Goal: Information Seeking & Learning: Learn about a topic

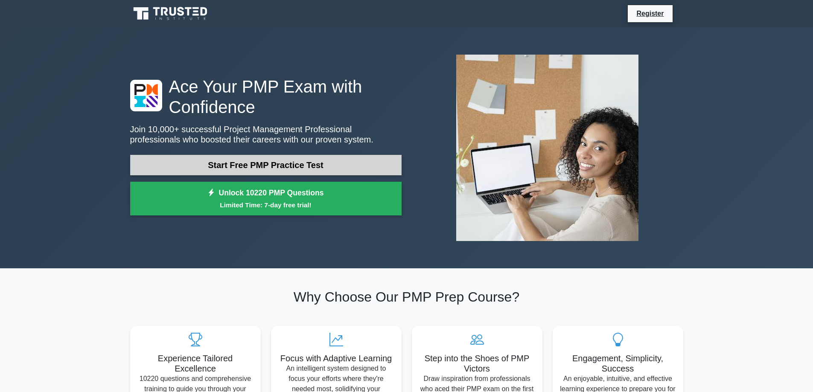
click at [278, 168] on link "Start Free PMP Practice Test" at bounding box center [265, 165] width 271 height 20
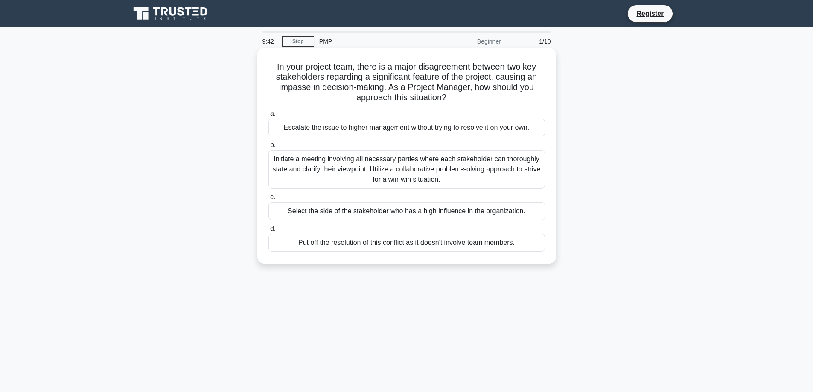
click at [417, 170] on div "Initiate a meeting involving all necessary parties where each stakeholder can t…" at bounding box center [406, 169] width 276 height 38
click at [268, 148] on input "b. Initiate a meeting involving all necessary parties where each stakeholder ca…" at bounding box center [268, 145] width 0 height 6
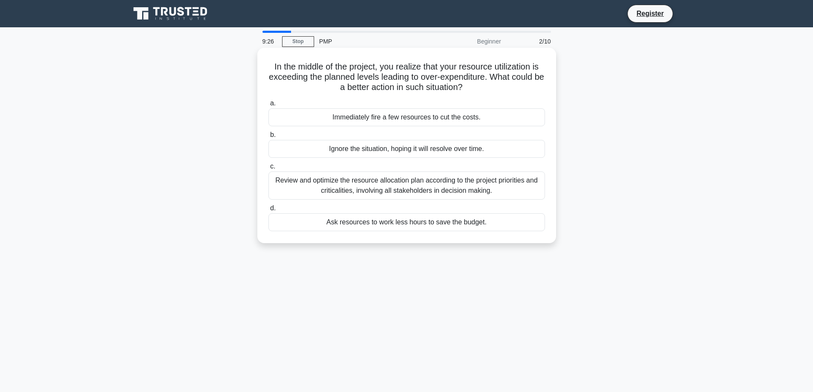
click at [479, 192] on div "Review and optimize the resource allocation plan according to the project prior…" at bounding box center [406, 185] width 276 height 28
click at [268, 169] on input "c. Review and optimize the resource allocation plan according to the project pr…" at bounding box center [268, 167] width 0 height 6
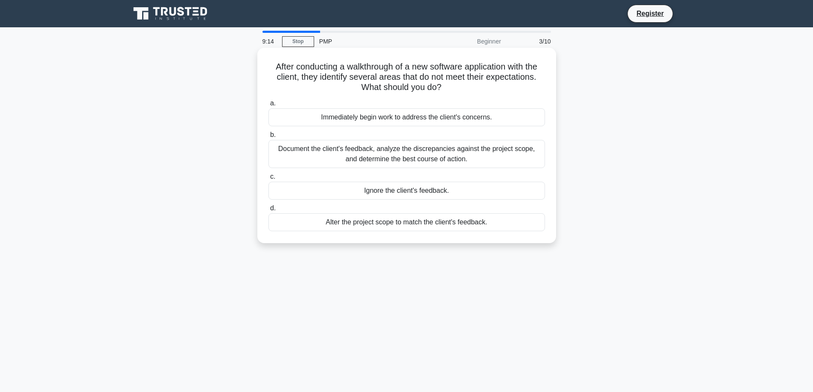
click at [492, 157] on div "Document the client's feedback, analyze the discrepancies against the project s…" at bounding box center [406, 154] width 276 height 28
click at [268, 138] on input "b. Document the client's feedback, analyze the discrepancies against the projec…" at bounding box center [268, 135] width 0 height 6
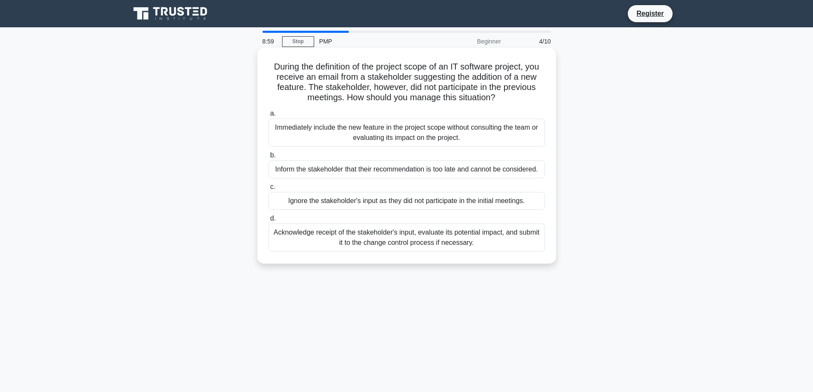
click at [484, 244] on div "Acknowledge receipt of the stakeholder's input, evaluate its potential impact, …" at bounding box center [406, 238] width 276 height 28
click at [268, 221] on input "d. Acknowledge receipt of the stakeholder's input, evaluate its potential impac…" at bounding box center [268, 219] width 0 height 6
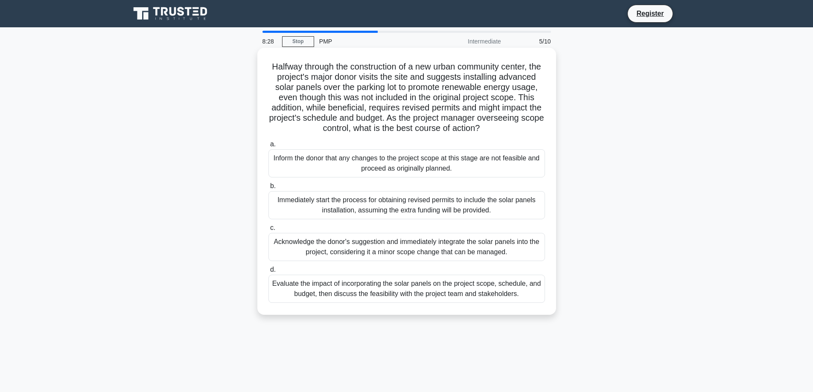
click at [525, 302] on div "Evaluate the impact of incorporating the solar panels on the project scope, sch…" at bounding box center [406, 289] width 276 height 28
click at [268, 273] on input "d. Evaluate the impact of incorporating the solar panels on the project scope, …" at bounding box center [268, 270] width 0 height 6
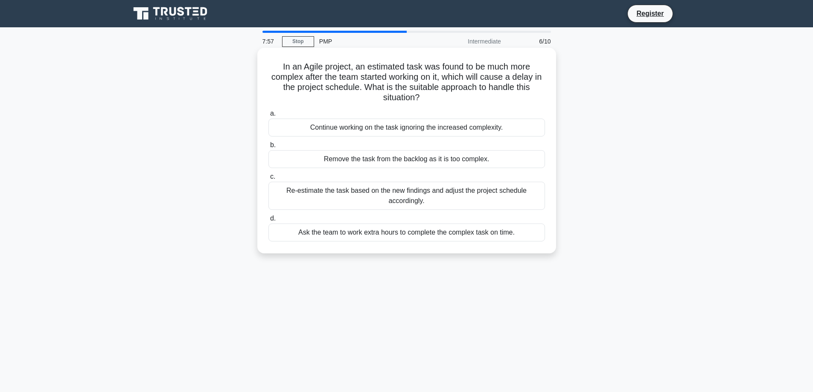
click at [483, 195] on div "Re-estimate the task based on the new findings and adjust the project schedule …" at bounding box center [406, 196] width 276 height 28
click at [268, 180] on input "c. Re-estimate the task based on the new findings and adjust the project schedu…" at bounding box center [268, 177] width 0 height 6
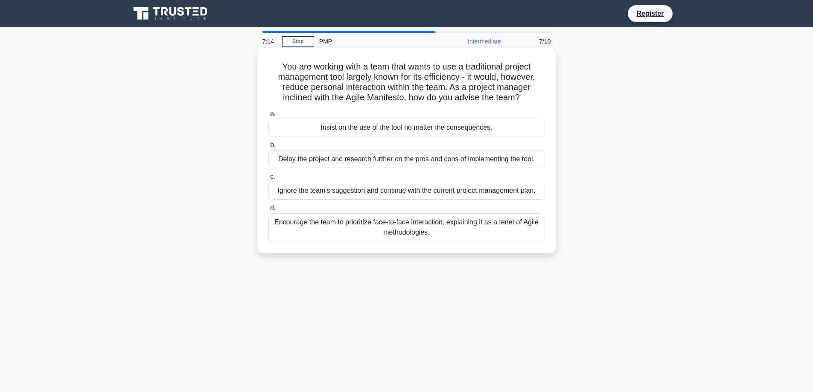
click at [505, 232] on div "Encourage the team to prioritize face-to-face interaction, explaining it as a t…" at bounding box center [406, 227] width 276 height 28
click at [268, 211] on input "d. Encourage the team to prioritize face-to-face interaction, explaining it as …" at bounding box center [268, 209] width 0 height 6
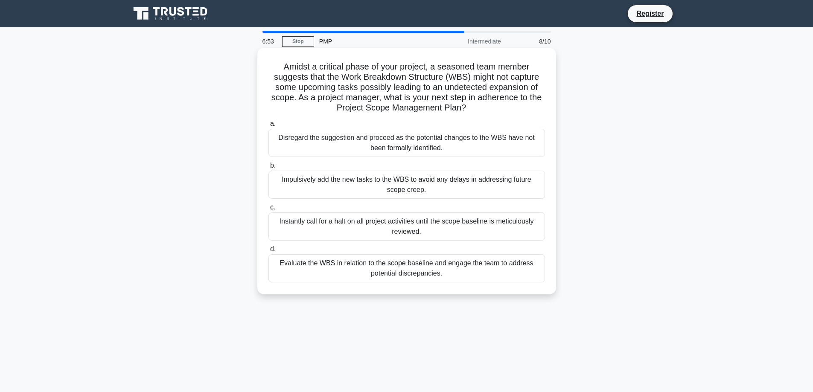
click at [483, 272] on div "Evaluate the WBS in relation to the scope baseline and engage the team to addre…" at bounding box center [406, 268] width 276 height 28
click at [268, 252] on input "d. Evaluate the WBS in relation to the scope baseline and engage the team to ad…" at bounding box center [268, 250] width 0 height 6
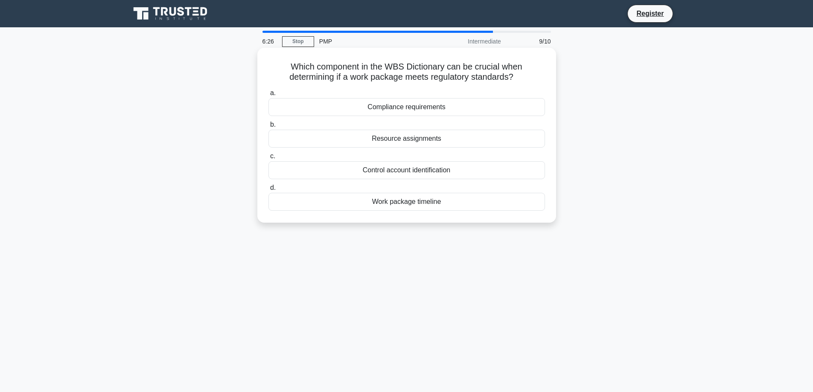
click at [443, 103] on div "Compliance requirements" at bounding box center [406, 107] width 276 height 18
click at [268, 96] on input "a. Compliance requirements" at bounding box center [268, 93] width 0 height 6
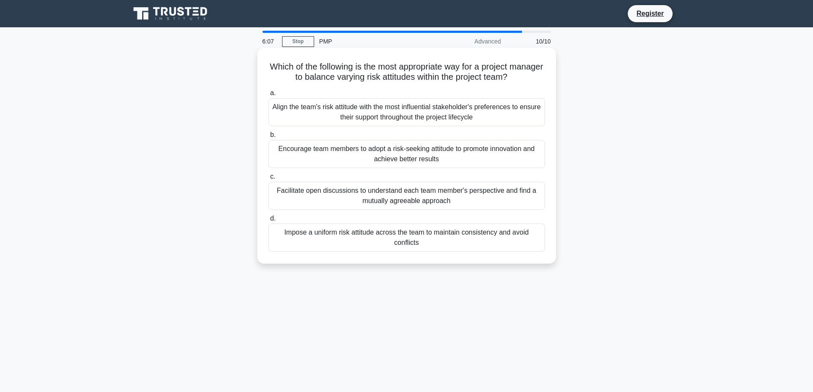
click at [527, 199] on div "Facilitate open discussions to understand each team member's perspective and fi…" at bounding box center [406, 196] width 276 height 28
click at [268, 180] on input "c. Facilitate open discussions to understand each team member's perspective and…" at bounding box center [268, 177] width 0 height 6
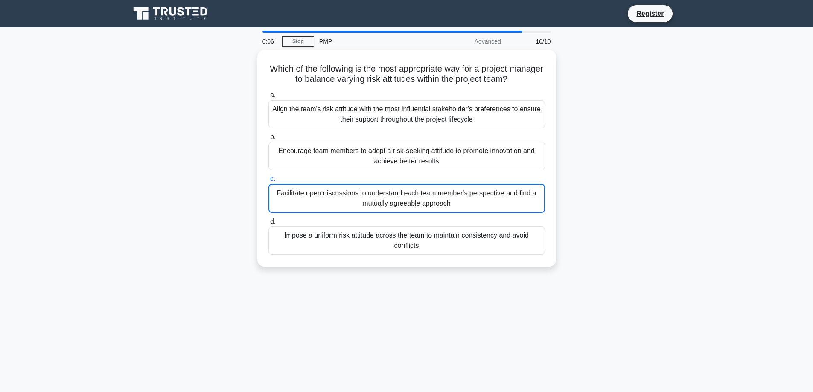
drag, startPoint x: 258, startPoint y: 50, endPoint x: 240, endPoint y: 44, distance: 19.3
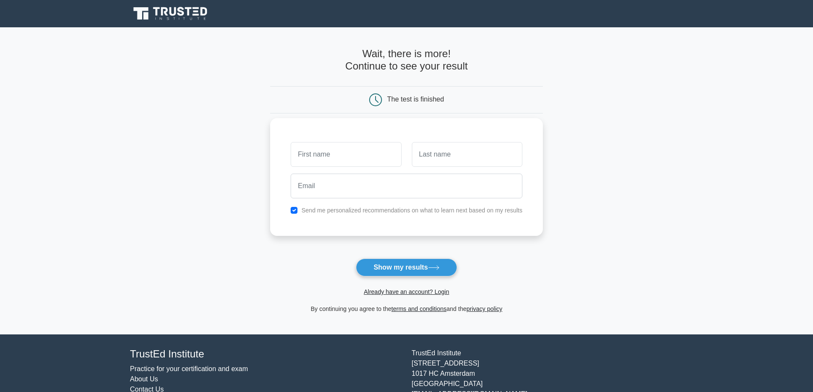
click at [387, 155] on input "text" at bounding box center [345, 154] width 110 height 25
type input "d"
click at [454, 152] on input "text" at bounding box center [467, 154] width 110 height 25
type input "o"
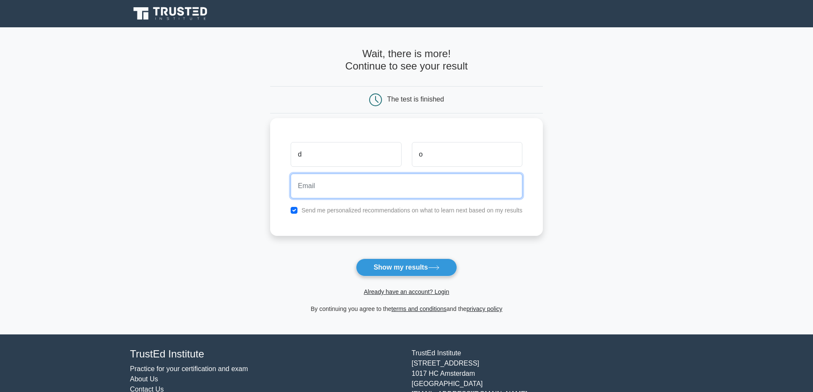
click at [400, 188] on input "email" at bounding box center [406, 186] width 232 height 25
type input "okrent.daniel@gmail.com"
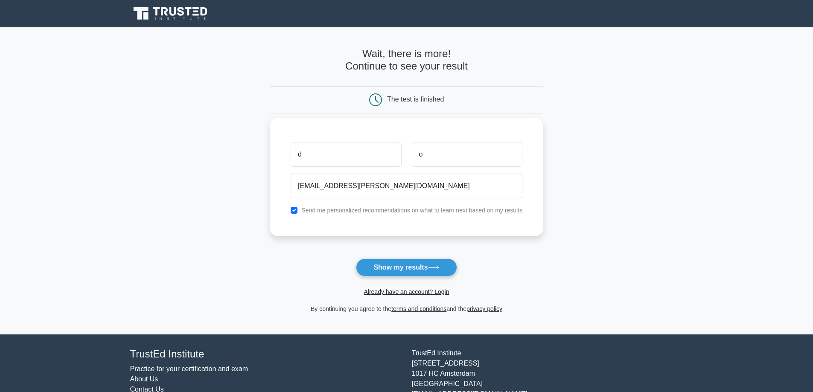
drag, startPoint x: 282, startPoint y: 210, endPoint x: 292, endPoint y: 209, distance: 9.8
click at [284, 210] on div "d o okrent.daniel@gmail.com Send me personalized recommendations on what to lea…" at bounding box center [406, 177] width 273 height 118
click at [292, 209] on input "checkbox" at bounding box center [293, 210] width 7 height 7
checkbox input "false"
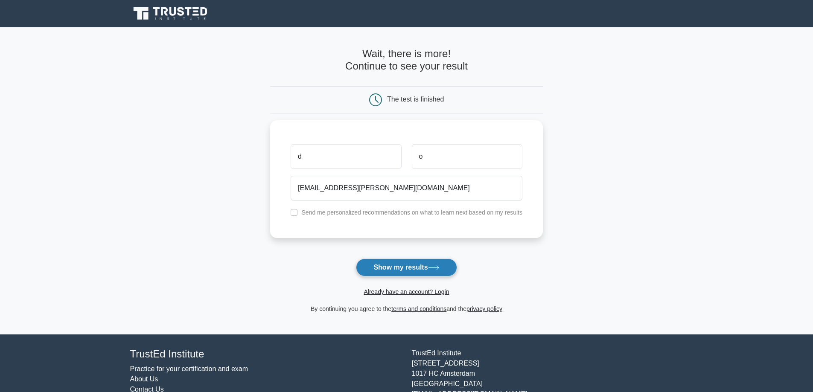
click at [412, 271] on button "Show my results" at bounding box center [406, 267] width 101 height 18
drag, startPoint x: 364, startPoint y: 127, endPoint x: 357, endPoint y: 116, distance: 13.1
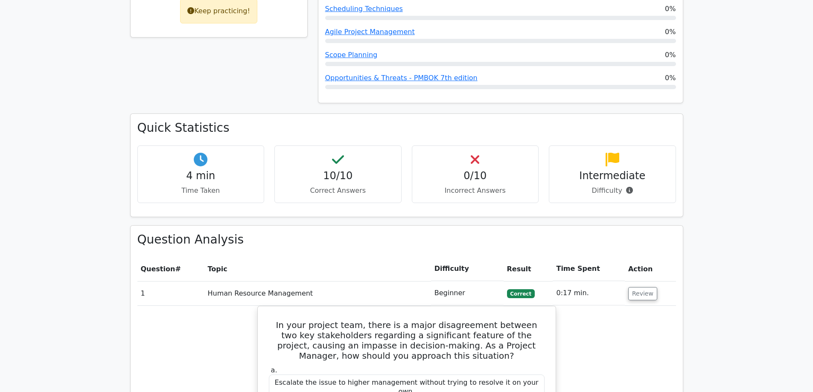
scroll to position [469, 0]
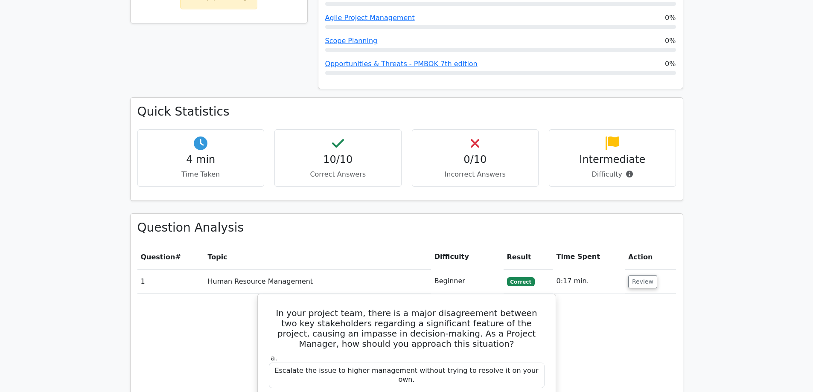
click at [609, 154] on h4 "Intermediate" at bounding box center [612, 160] width 113 height 12
click at [627, 170] on span at bounding box center [627, 174] width 11 height 8
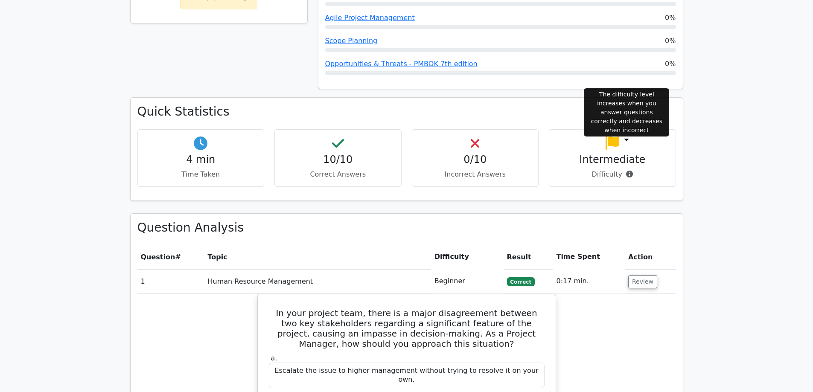
click at [627, 170] on span at bounding box center [627, 174] width 11 height 8
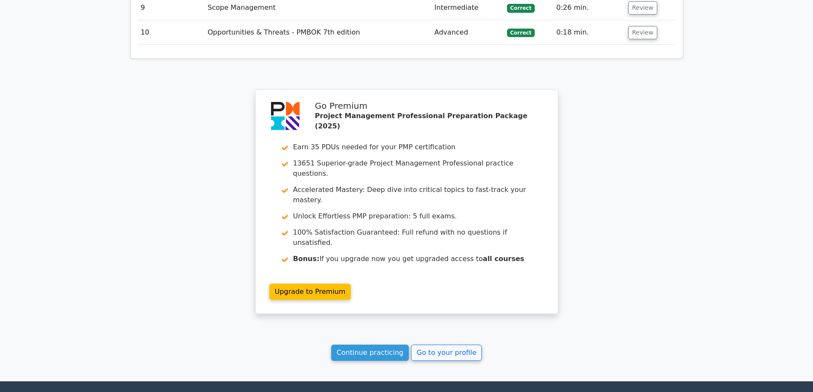
scroll to position [1343, 0]
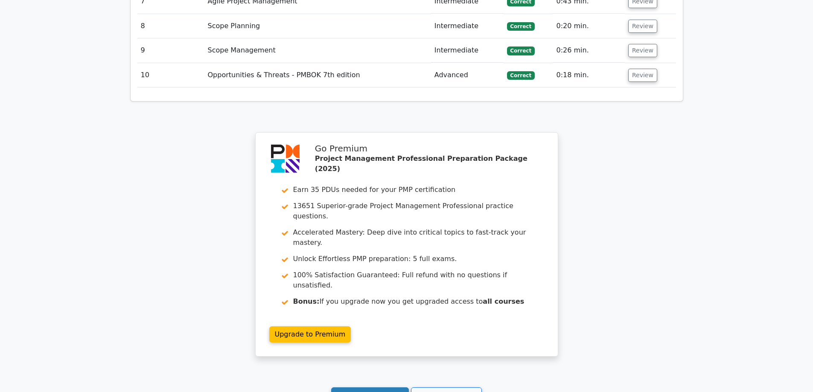
click at [376, 387] on link "Continue practicing" at bounding box center [370, 395] width 78 height 16
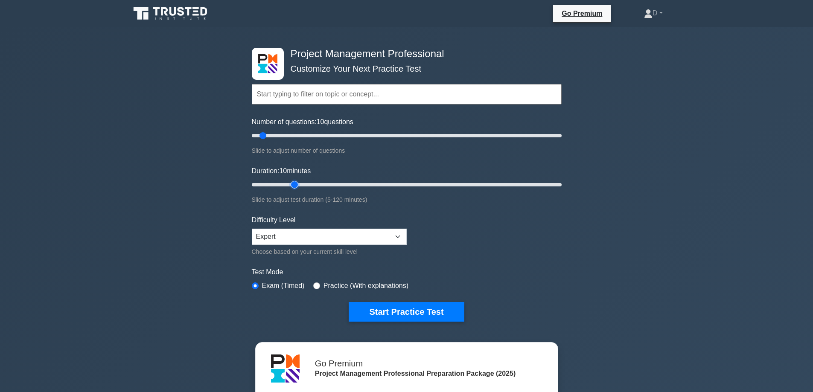
type input "20"
click at [290, 185] on input "Duration: 10 minutes" at bounding box center [407, 185] width 310 height 10
type input "25"
click at [284, 134] on input "Number of questions: 25 questions" at bounding box center [407, 136] width 310 height 10
click at [371, 92] on input "text" at bounding box center [407, 94] width 310 height 20
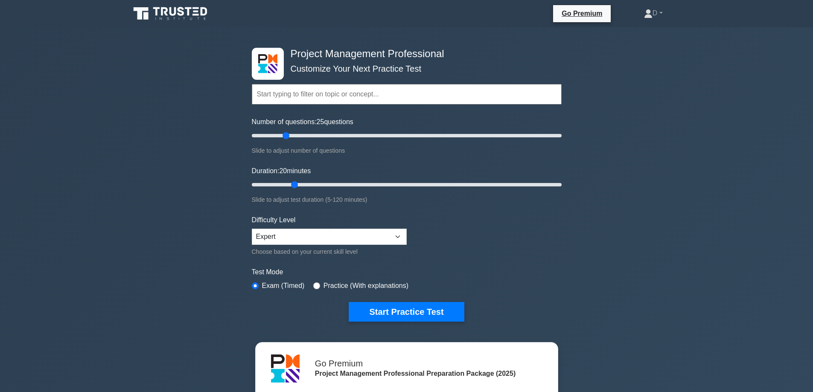
click at [705, 159] on div "Project Management Professional Customize Your Next Practice Test Topics Scope …" at bounding box center [406, 287] width 813 height 520
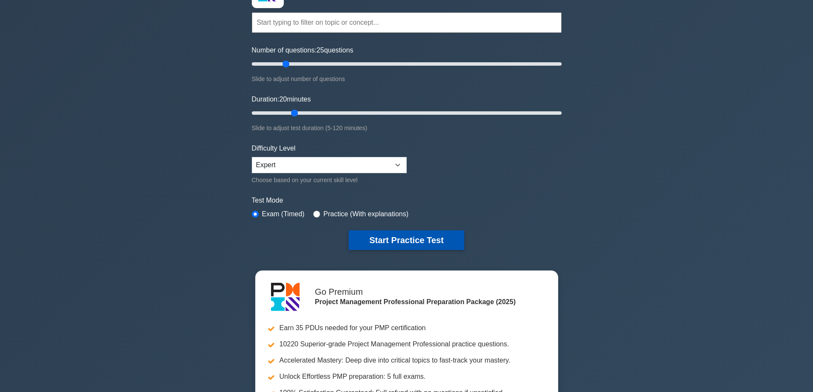
scroll to position [85, 0]
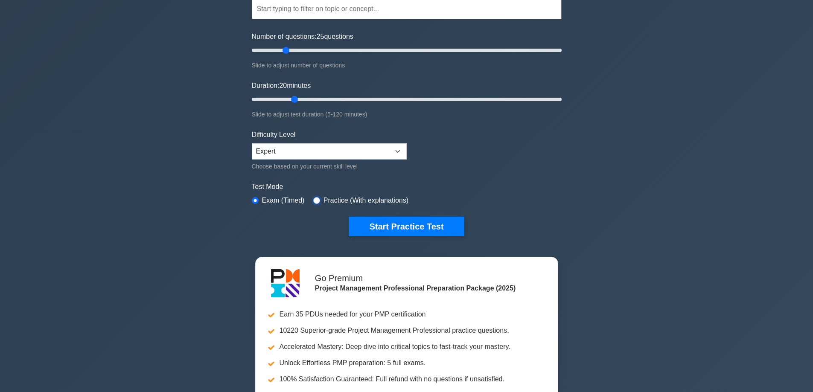
click at [316, 198] on input "radio" at bounding box center [316, 200] width 7 height 7
radio input "true"
click at [402, 224] on button "Start Practice Test" at bounding box center [405, 227] width 115 height 20
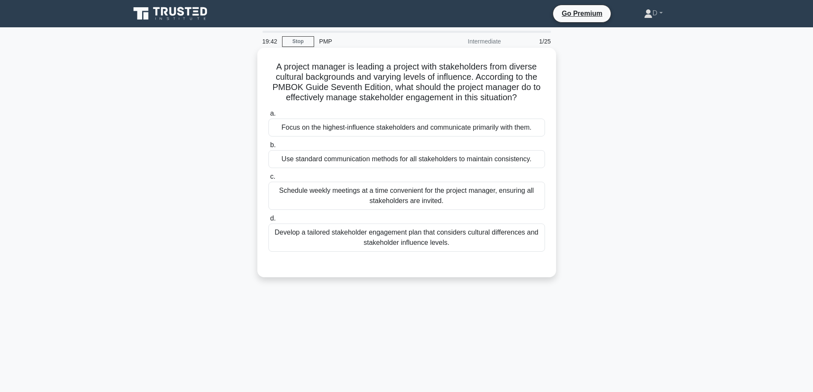
click at [441, 240] on div "Develop a tailored stakeholder engagement plan that considers cultural differen…" at bounding box center [406, 238] width 276 height 28
click at [268, 221] on input "d. Develop a tailored stakeholder engagement plan that considers cultural diffe…" at bounding box center [268, 219] width 0 height 6
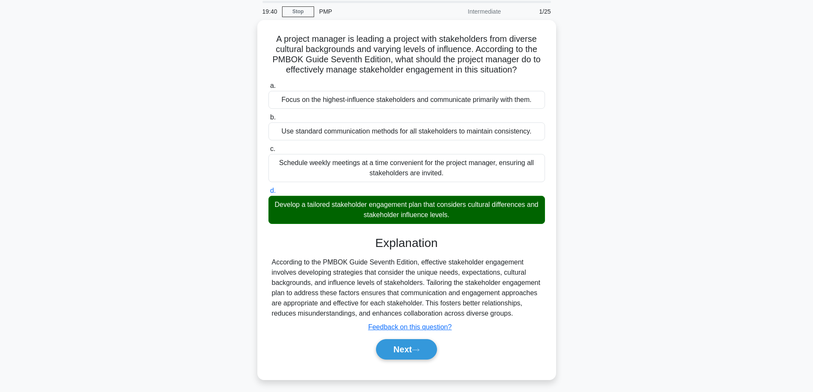
scroll to position [69, 0]
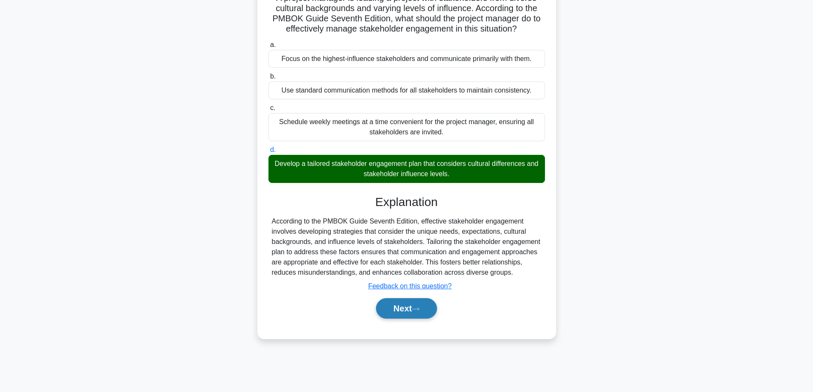
click at [420, 314] on button "Next" at bounding box center [406, 308] width 61 height 20
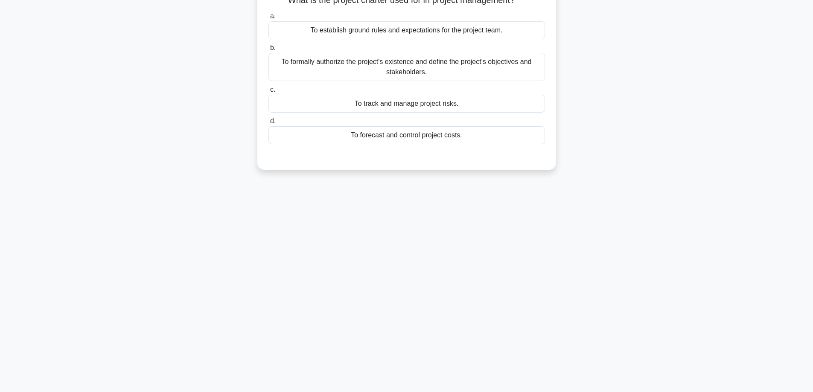
scroll to position [0, 0]
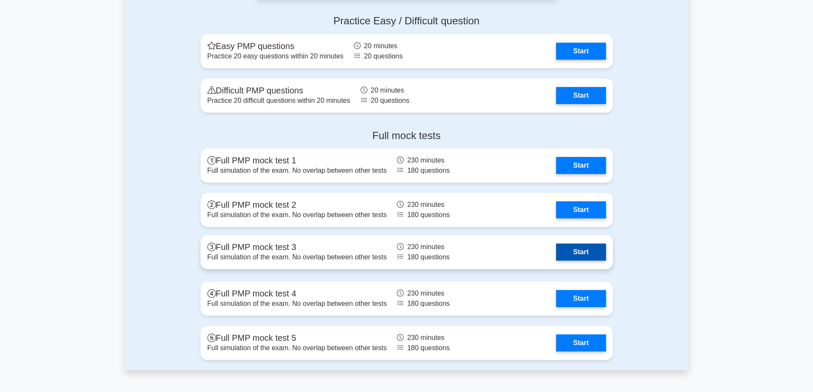
scroll to position [2644, 0]
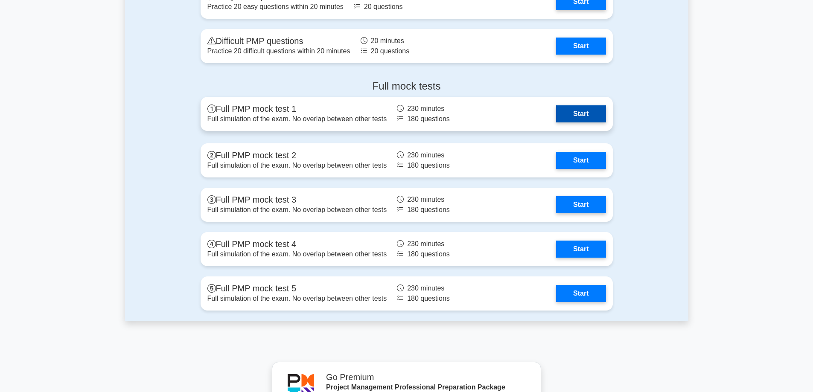
click at [578, 114] on link "Start" at bounding box center [580, 113] width 49 height 17
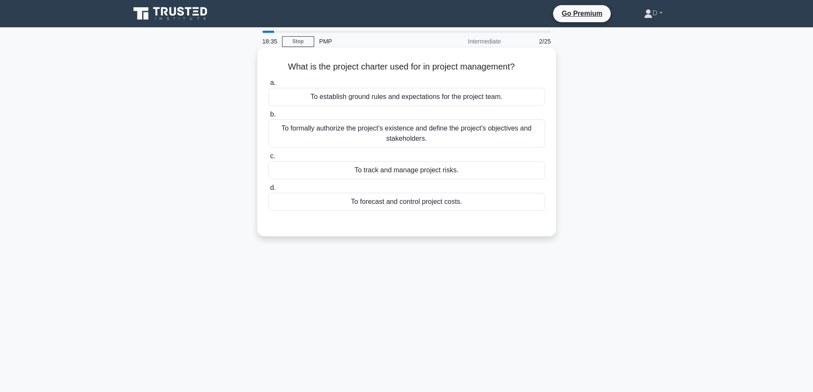
click at [485, 98] on div "To establish ground rules and expectations for the project team." at bounding box center [406, 97] width 276 height 18
click at [268, 86] on input "a. To establish ground rules and expectations for the project team." at bounding box center [268, 83] width 0 height 6
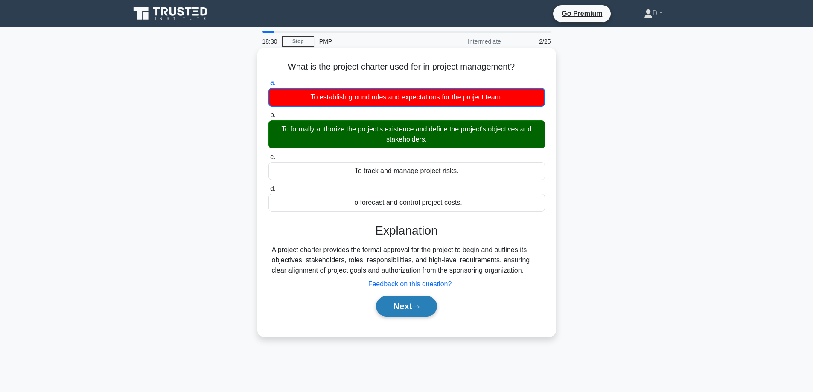
click at [412, 303] on button "Next" at bounding box center [406, 306] width 61 height 20
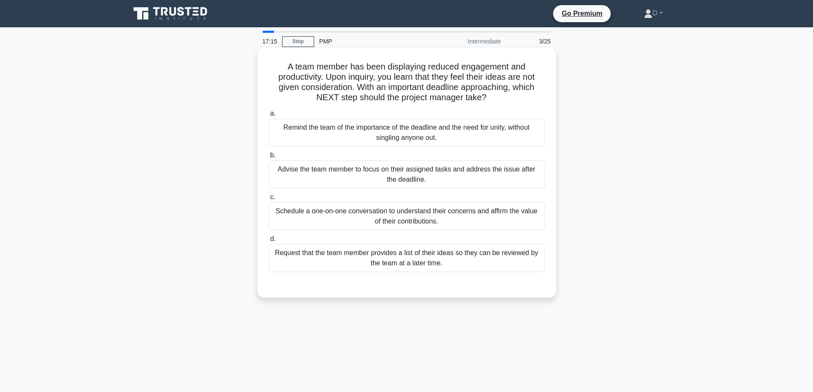
click at [432, 223] on div "Schedule a one-on-one conversation to understand their concerns and affirm the …" at bounding box center [406, 216] width 276 height 28
click at [268, 200] on input "c. Schedule a one-on-one conversation to understand their concerns and affirm t…" at bounding box center [268, 197] width 0 height 6
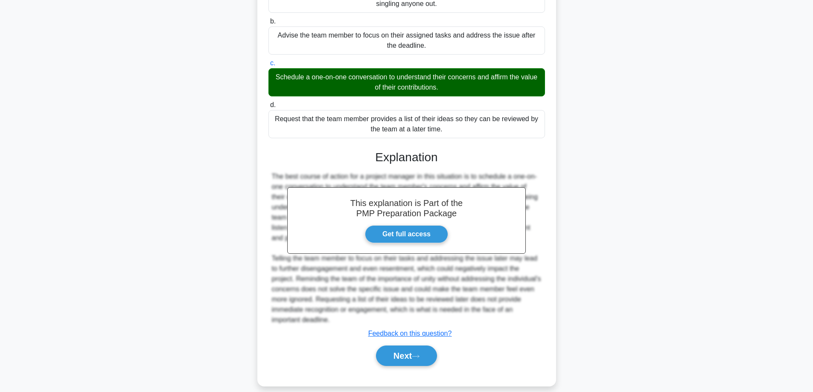
scroll to position [145, 0]
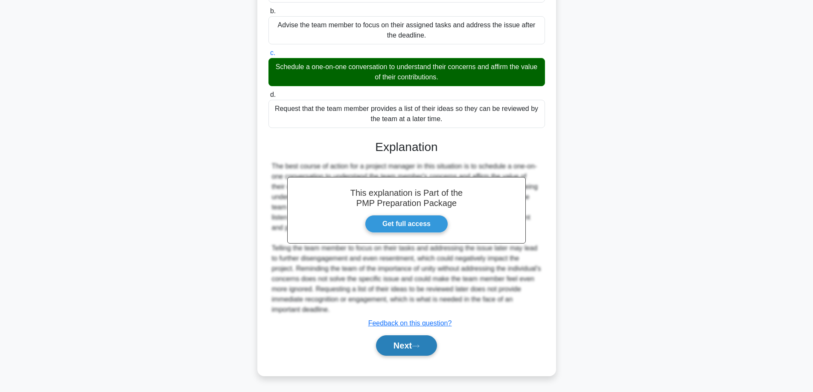
click at [413, 351] on button "Next" at bounding box center [406, 345] width 61 height 20
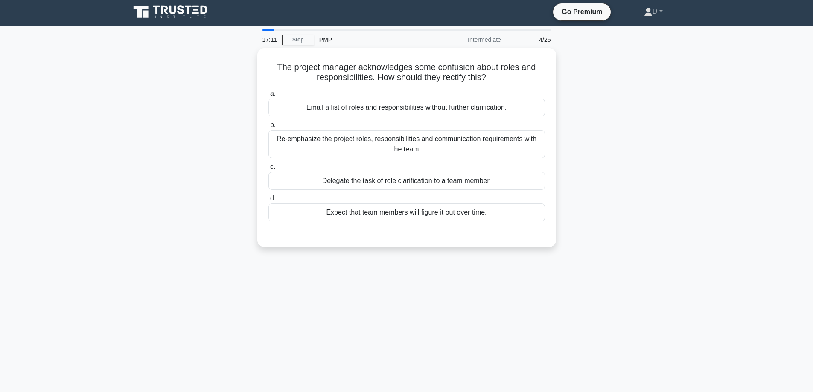
scroll to position [0, 0]
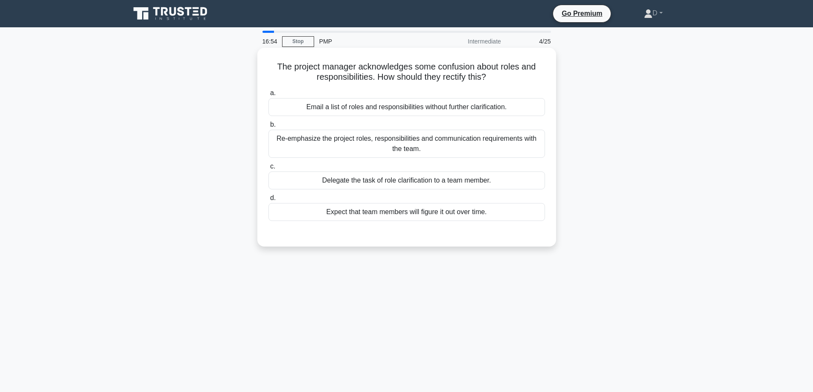
click at [454, 144] on div "Re-emphasize the project roles, responsibilities and communication requirements…" at bounding box center [406, 144] width 276 height 28
click at [268, 128] on input "b. Re-emphasize the project roles, responsibilities and communication requireme…" at bounding box center [268, 125] width 0 height 6
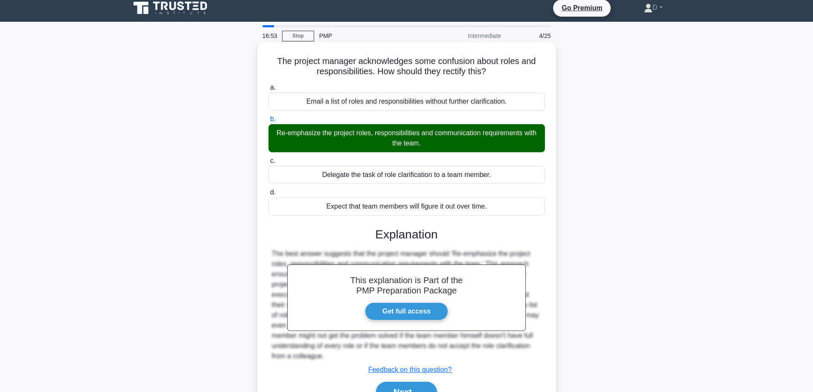
scroll to position [43, 0]
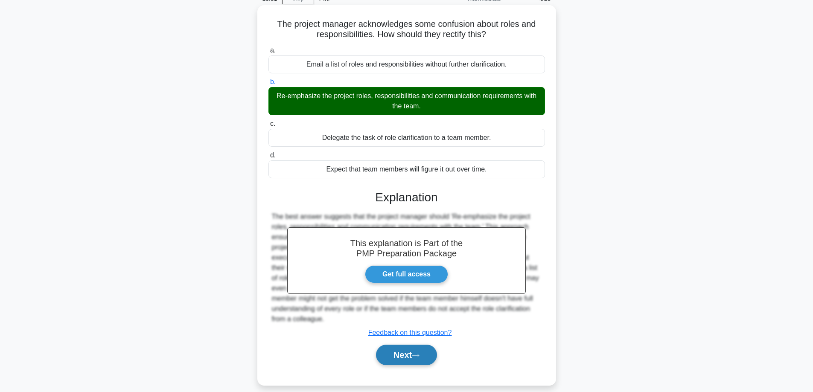
click at [411, 362] on button "Next" at bounding box center [406, 355] width 61 height 20
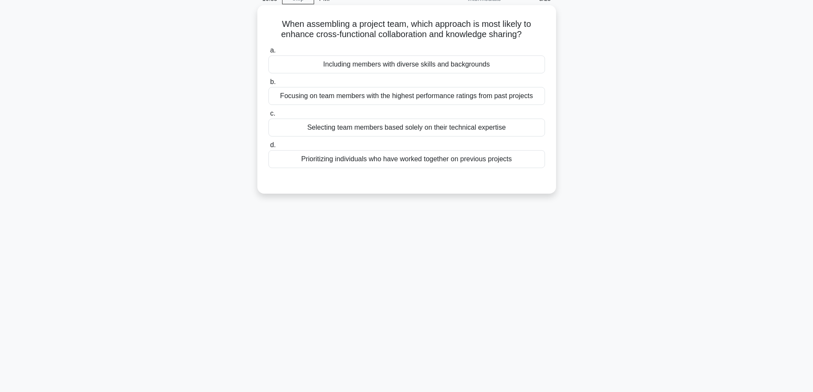
click at [440, 60] on div "Including members with diverse skills and backgrounds" at bounding box center [406, 64] width 276 height 18
click at [268, 53] on input "a. Including members with diverse skills and backgrounds" at bounding box center [268, 51] width 0 height 6
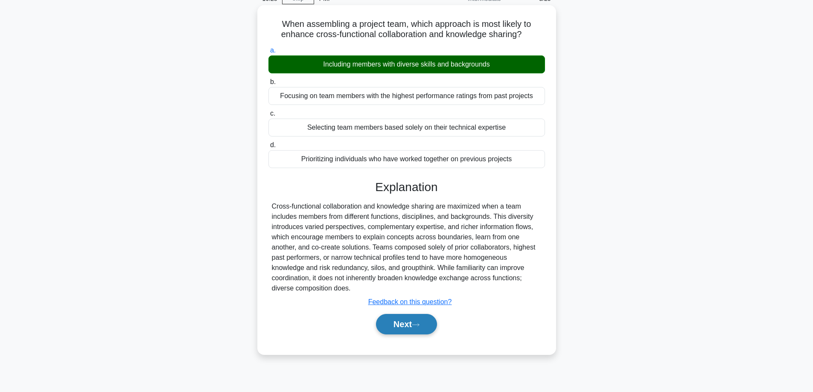
click at [419, 326] on icon at bounding box center [416, 324] width 8 height 5
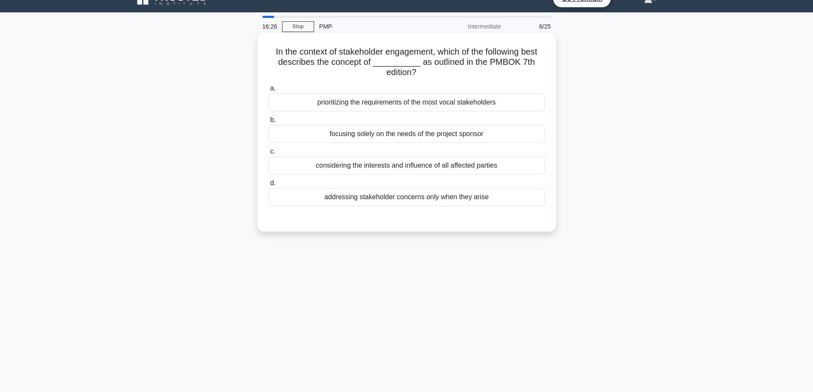
scroll to position [0, 0]
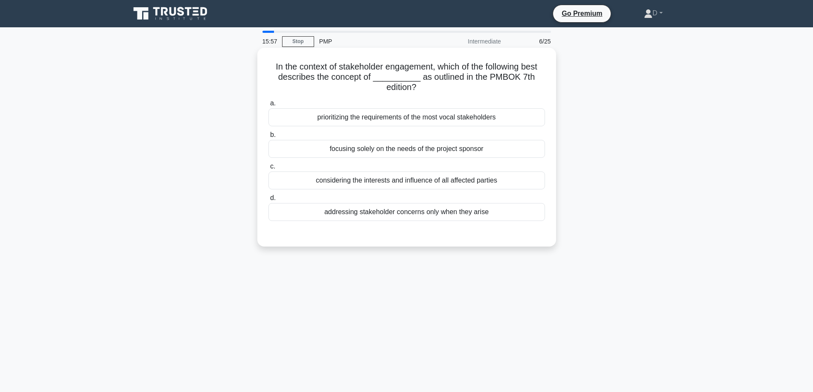
drag, startPoint x: 455, startPoint y: 218, endPoint x: 435, endPoint y: 213, distance: 19.8
click at [435, 213] on div "addressing stakeholder concerns only when they arise" at bounding box center [406, 212] width 276 height 18
click at [424, 213] on div "addressing stakeholder concerns only when they arise" at bounding box center [406, 212] width 276 height 18
click at [268, 201] on input "d. addressing stakeholder concerns only when they arise" at bounding box center [268, 198] width 0 height 6
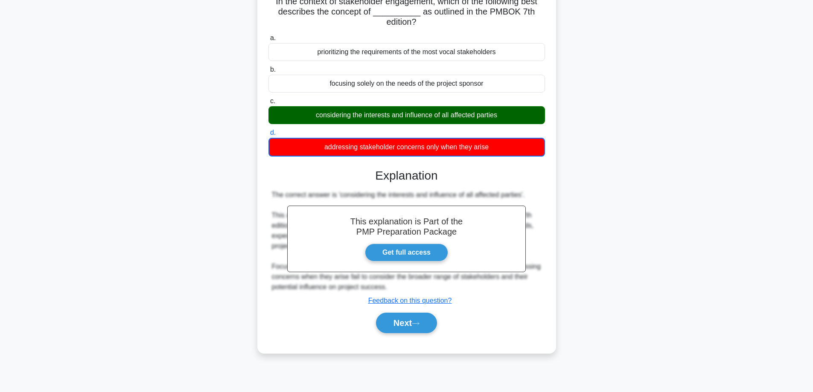
scroll to position [69, 0]
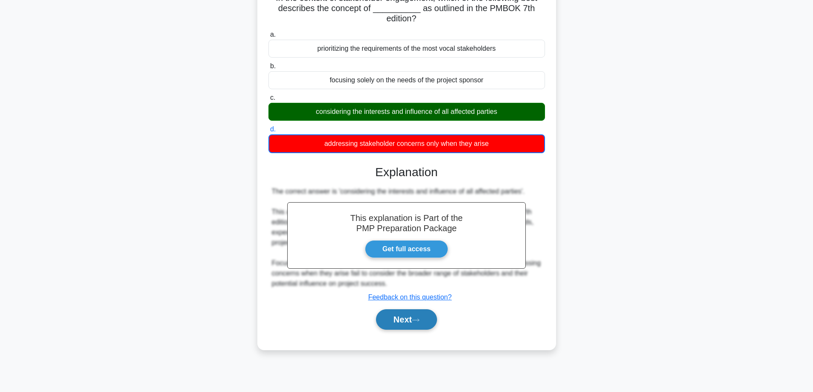
click at [420, 314] on button "Next" at bounding box center [406, 319] width 61 height 20
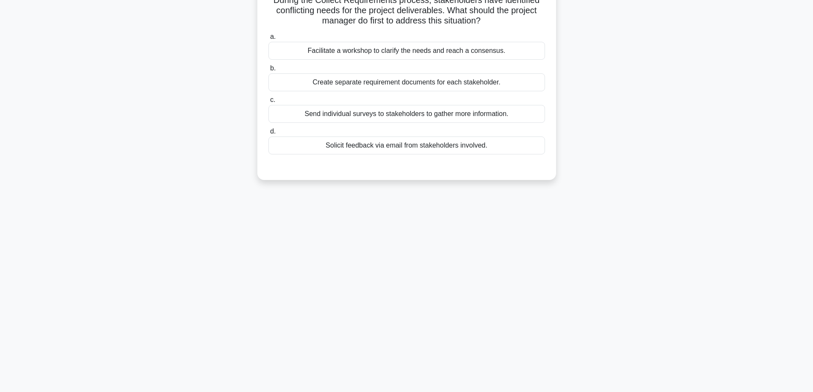
scroll to position [0, 0]
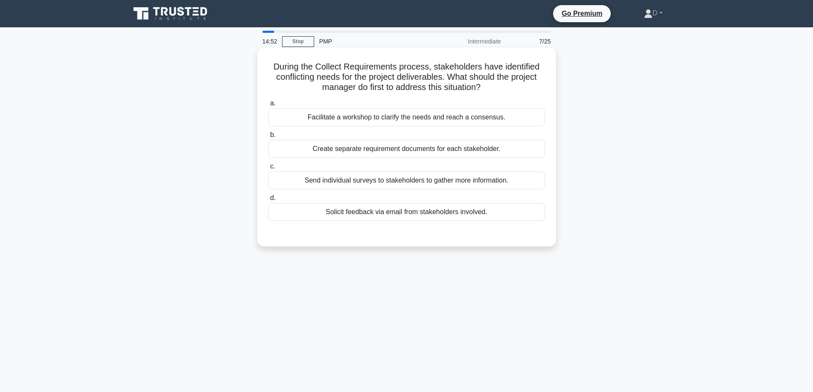
click at [440, 119] on div "Facilitate a workshop to clarify the needs and reach a consensus." at bounding box center [406, 117] width 276 height 18
click at [268, 106] on input "a. Facilitate a workshop to clarify the needs and reach a consensus." at bounding box center [268, 104] width 0 height 6
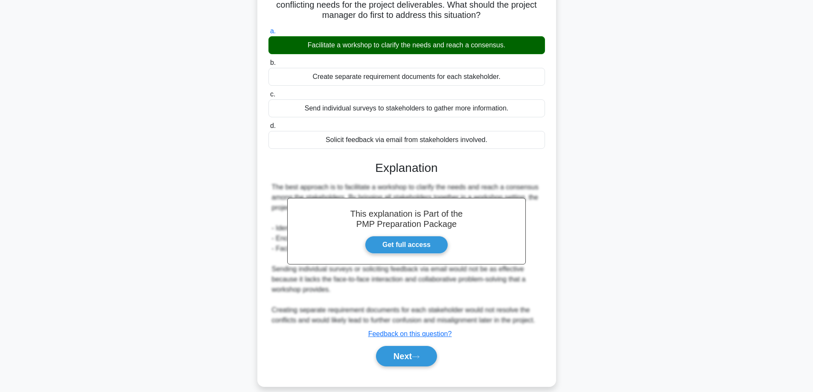
scroll to position [83, 0]
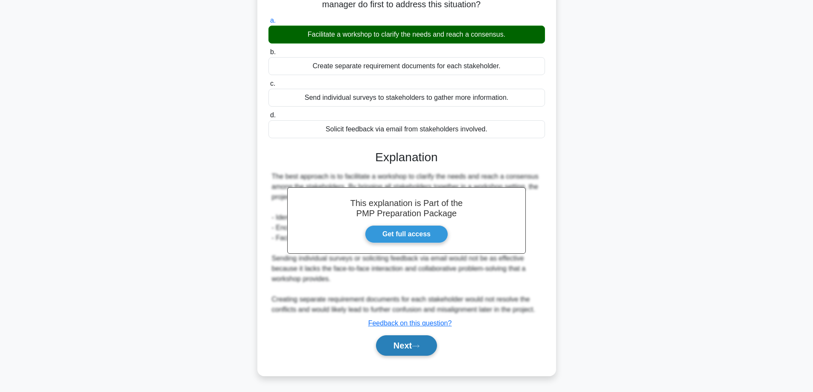
click at [404, 336] on button "Next" at bounding box center [406, 345] width 61 height 20
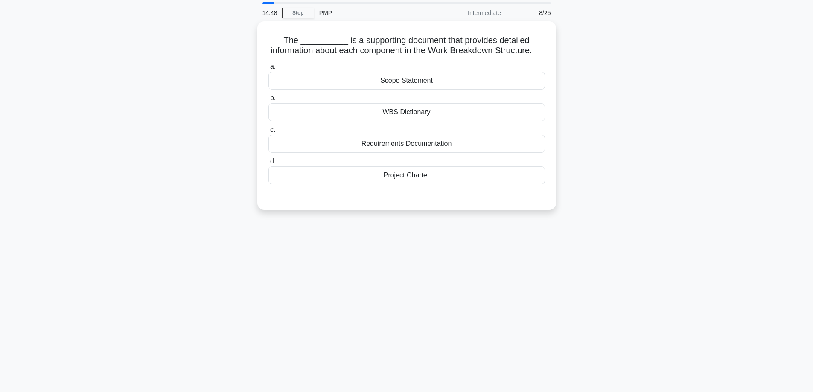
scroll to position [0, 0]
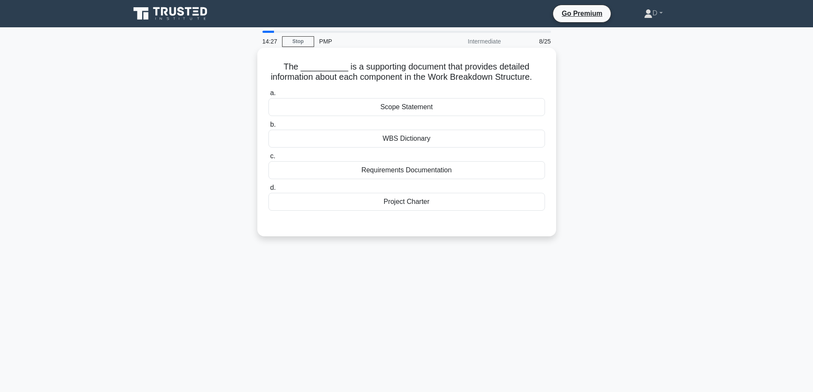
click at [406, 178] on div "Requirements Documentation" at bounding box center [406, 170] width 276 height 18
click at [268, 159] on input "c. Requirements Documentation" at bounding box center [268, 157] width 0 height 6
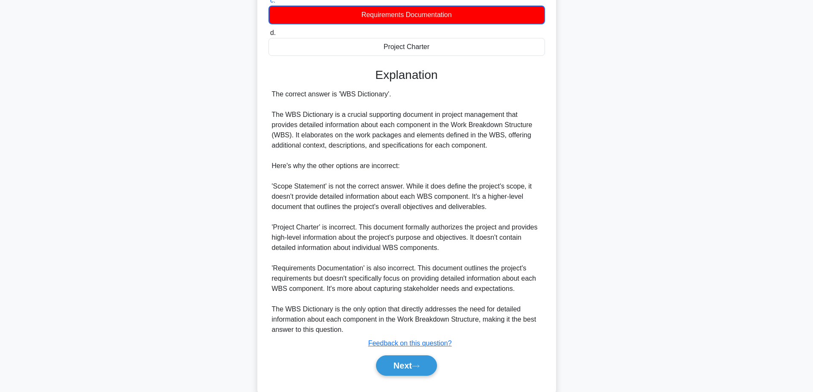
scroll to position [171, 0]
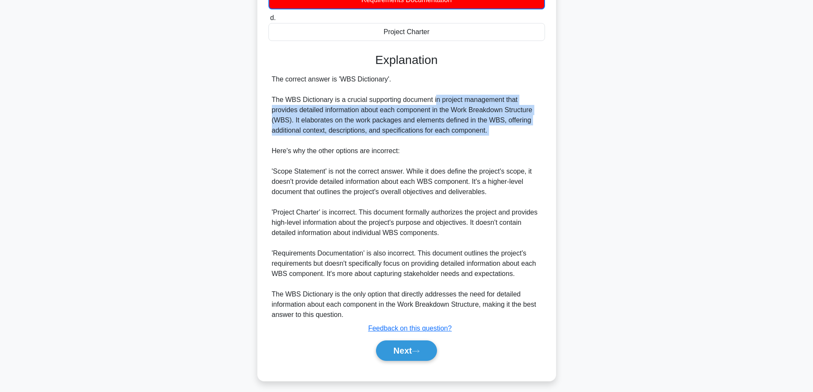
drag, startPoint x: 436, startPoint y: 115, endPoint x: 487, endPoint y: 148, distance: 60.1
click at [487, 148] on div "The correct answer is 'WBS Dictionary'. The WBS Dictionary is a crucial support…" at bounding box center [407, 197] width 270 height 246
click at [403, 361] on button "Next" at bounding box center [406, 350] width 61 height 20
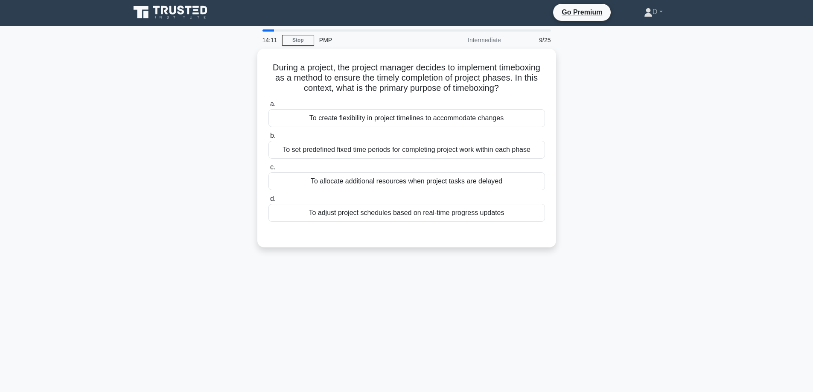
scroll to position [0, 0]
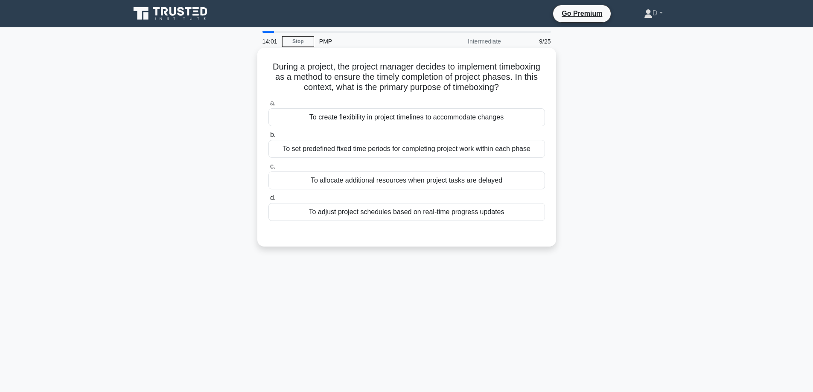
drag, startPoint x: 441, startPoint y: 88, endPoint x: 565, endPoint y: 94, distance: 123.4
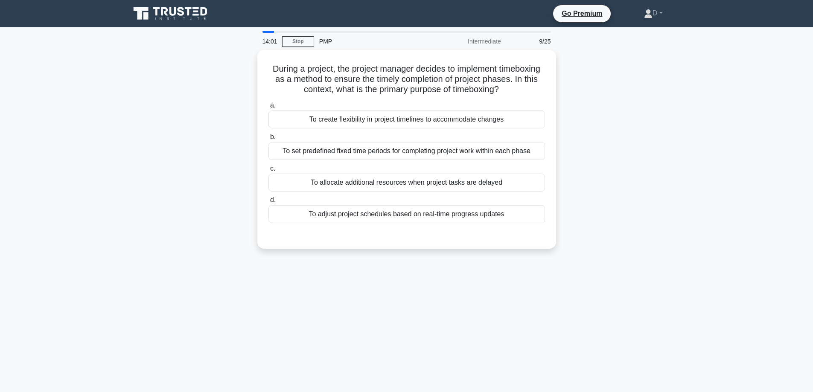
click at [541, 90] on div "During a project, the project manager decides to implement timeboxing as a meth…" at bounding box center [407, 149] width 292 height 192
click at [601, 123] on div "During a project, the project manager decides to implement timeboxing as a meth…" at bounding box center [406, 154] width 563 height 209
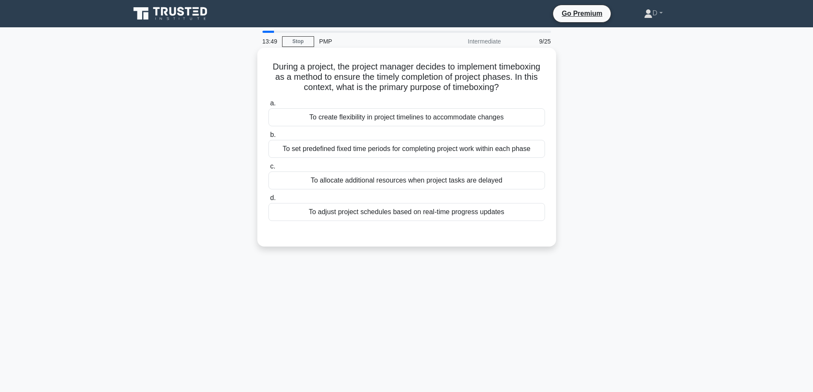
click at [493, 153] on div "To set predefined fixed time periods for completing project work within each ph…" at bounding box center [406, 149] width 276 height 18
click at [268, 138] on input "b. To set predefined fixed time periods for completing project work within each…" at bounding box center [268, 135] width 0 height 6
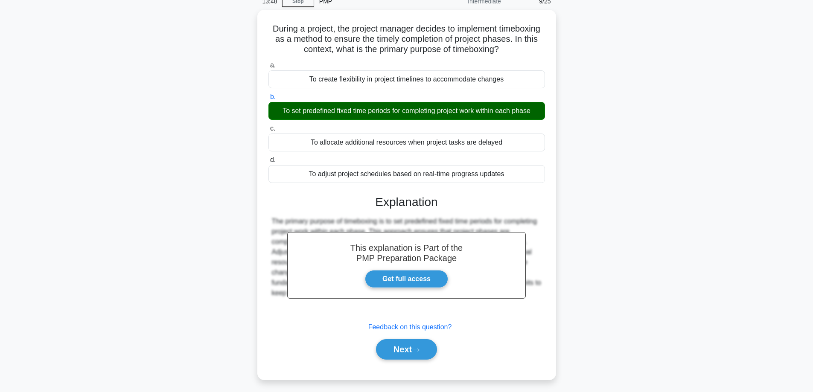
scroll to position [69, 0]
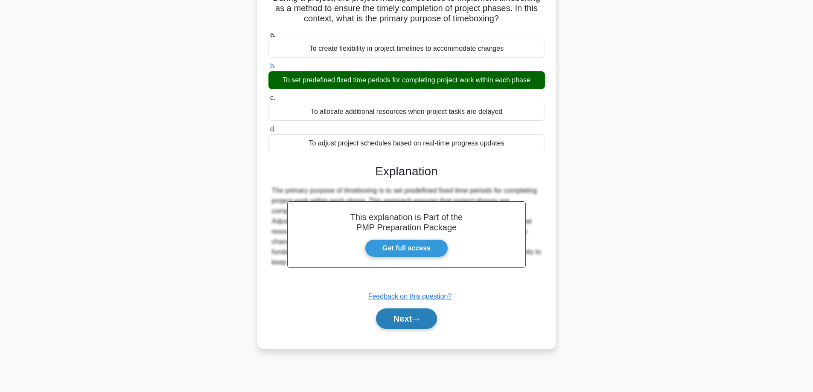
click at [420, 317] on button "Next" at bounding box center [406, 318] width 61 height 20
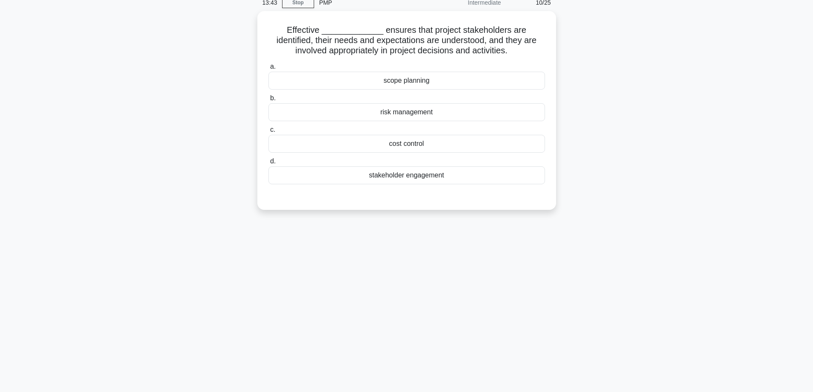
scroll to position [0, 0]
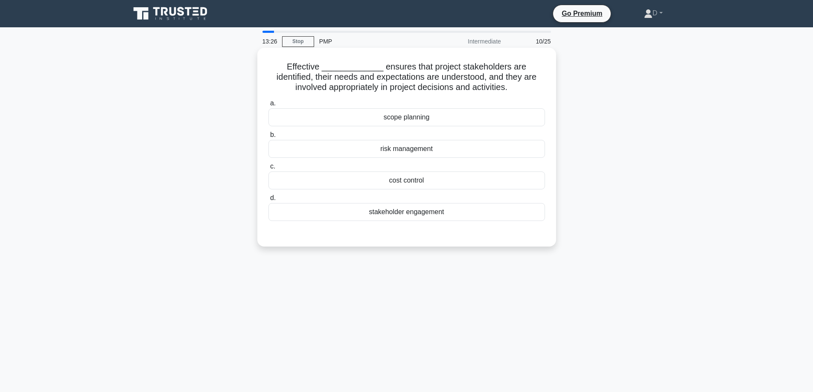
click at [508, 216] on div "stakeholder engagement" at bounding box center [406, 212] width 276 height 18
click at [268, 201] on input "d. stakeholder engagement" at bounding box center [268, 198] width 0 height 6
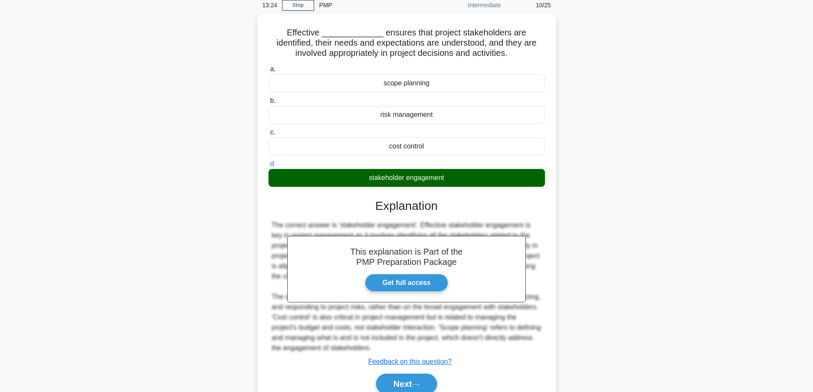
scroll to position [73, 0]
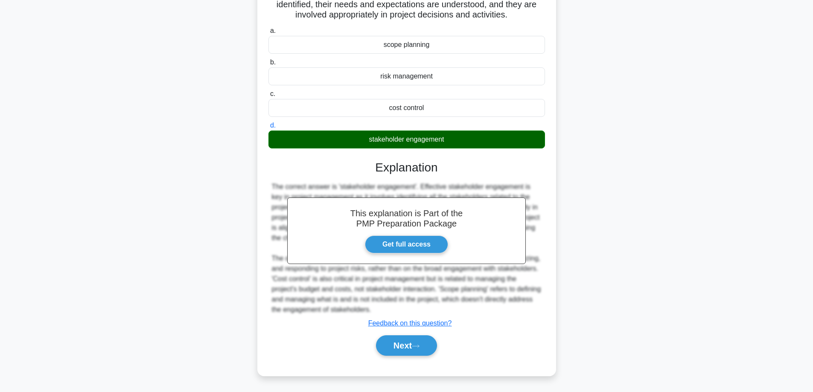
click at [403, 358] on div "Next" at bounding box center [406, 345] width 276 height 27
click at [408, 345] on button "Next" at bounding box center [406, 345] width 61 height 20
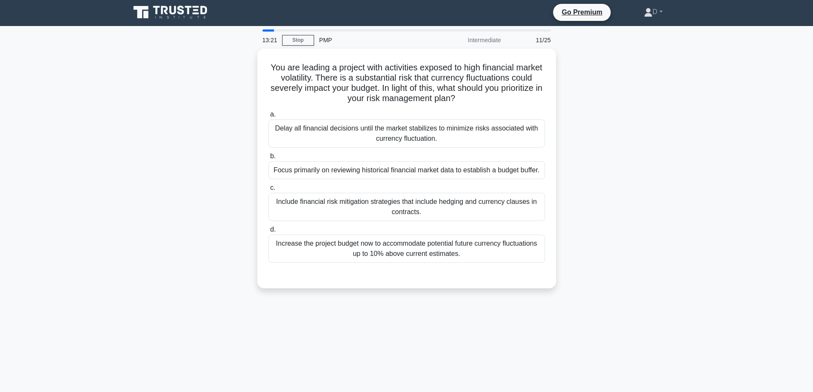
scroll to position [0, 0]
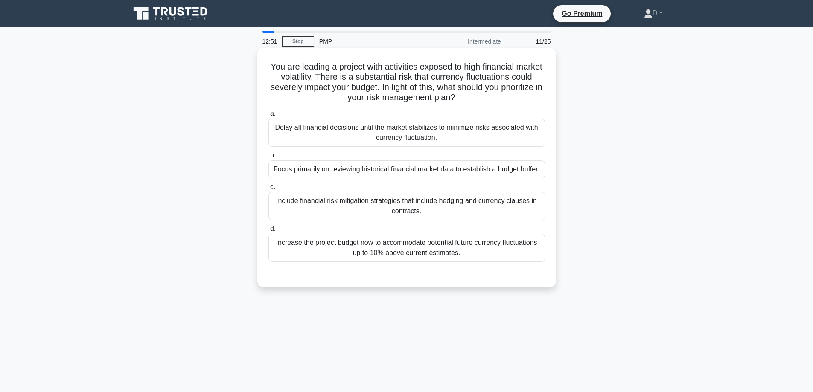
click at [427, 205] on div "Include financial risk mitigation strategies that include hedging and currency …" at bounding box center [406, 206] width 276 height 28
click at [268, 190] on input "c. Include financial risk mitigation strategies that include hedging and curren…" at bounding box center [268, 187] width 0 height 6
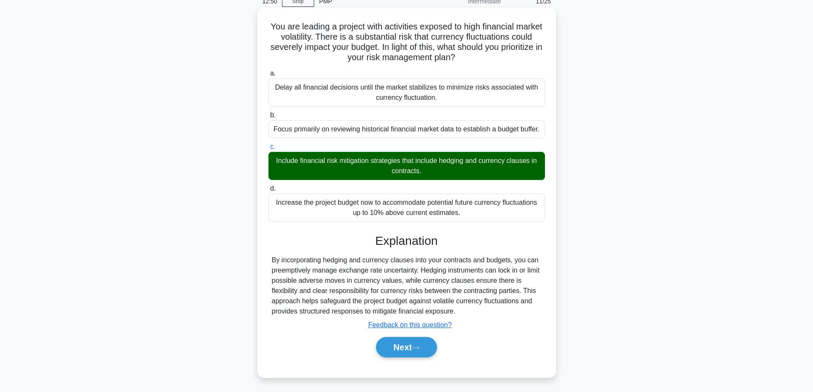
scroll to position [69, 0]
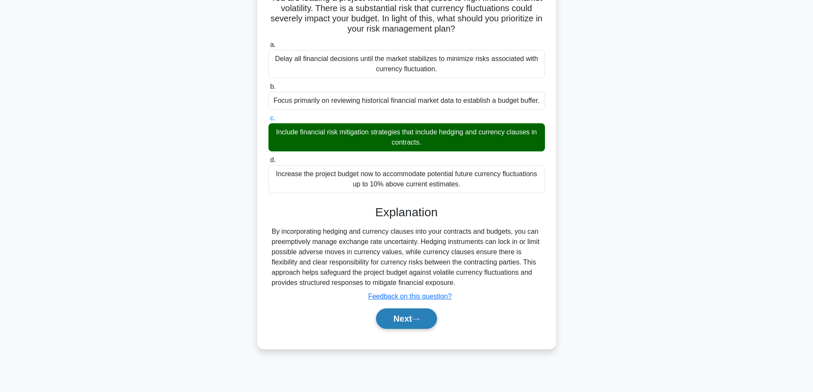
click at [402, 324] on button "Next" at bounding box center [406, 318] width 61 height 20
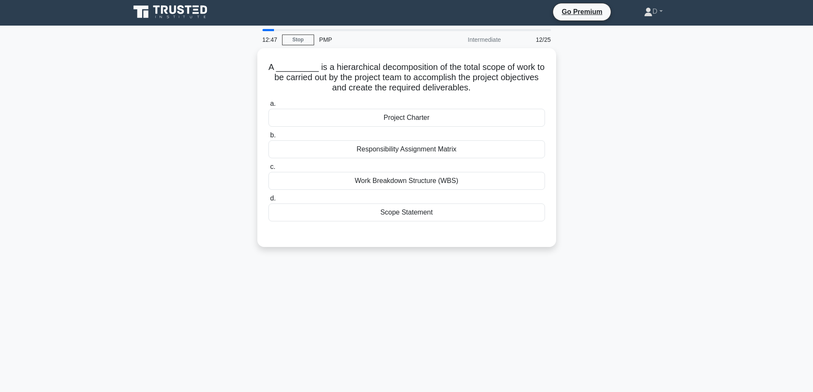
scroll to position [0, 0]
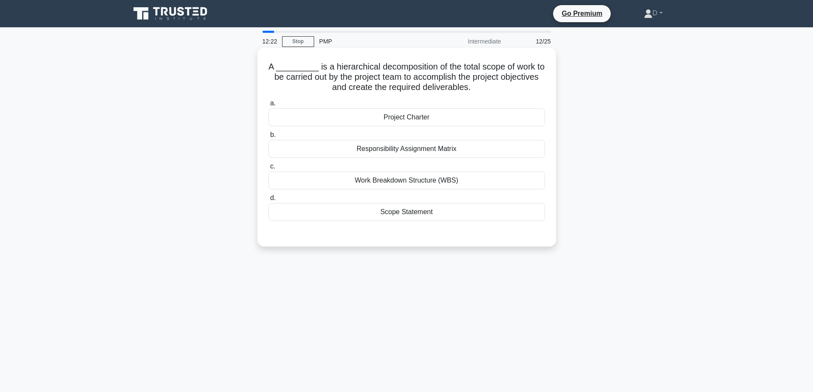
click at [467, 183] on div "Work Breakdown Structure (WBS)" at bounding box center [406, 180] width 276 height 18
click at [268, 169] on input "c. Work Breakdown Structure (WBS)" at bounding box center [268, 167] width 0 height 6
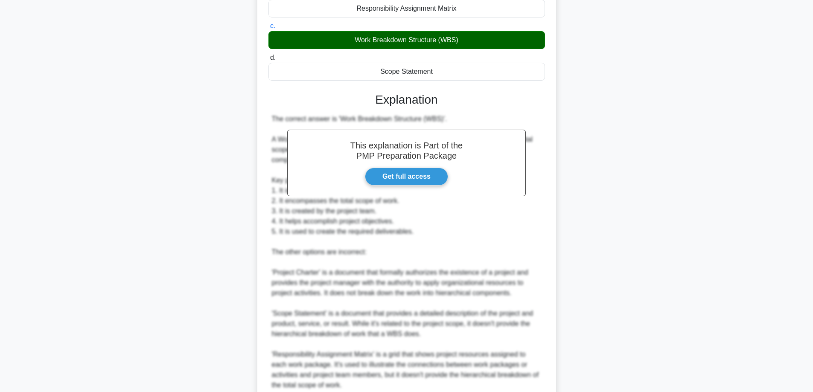
scroll to position [216, 0]
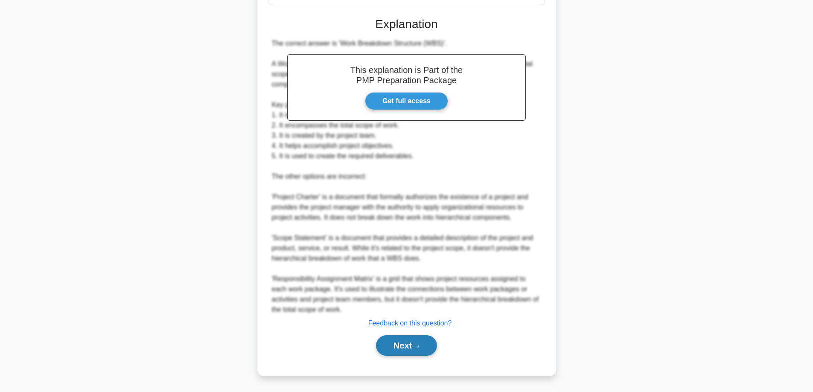
click at [406, 345] on button "Next" at bounding box center [406, 345] width 61 height 20
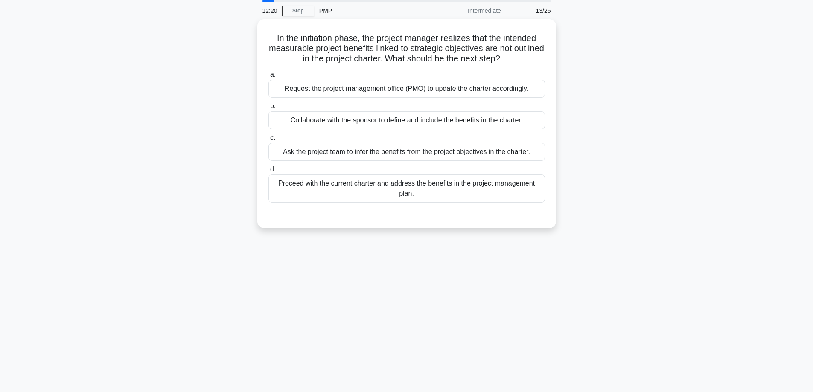
scroll to position [0, 0]
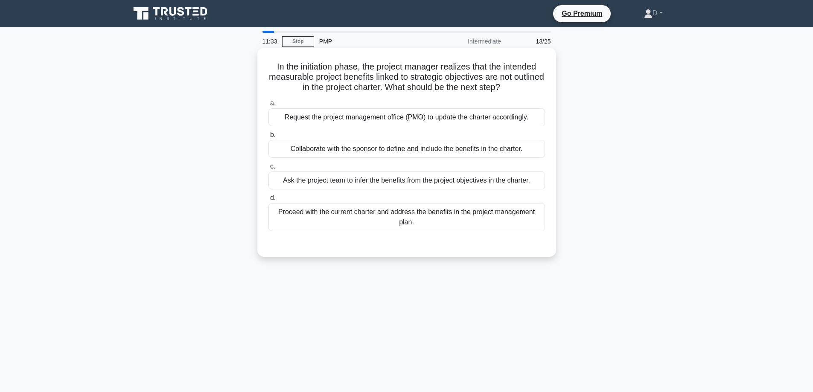
click at [423, 153] on div "Collaborate with the sponsor to define and include the benefits in the charter." at bounding box center [406, 149] width 276 height 18
click at [268, 138] on input "b. Collaborate with the sponsor to define and include the benefits in the chart…" at bounding box center [268, 135] width 0 height 6
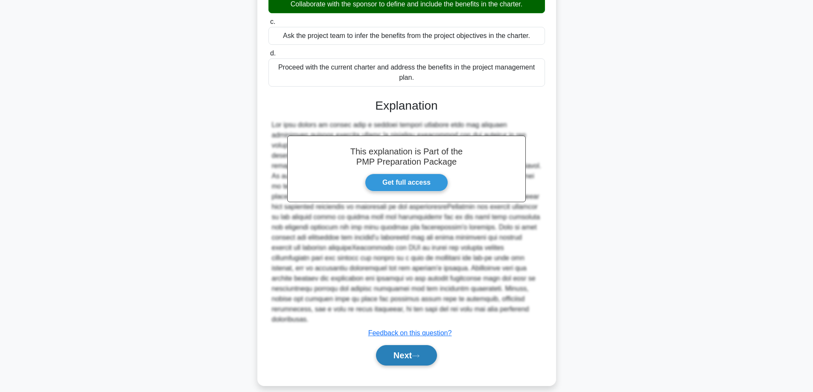
click at [408, 345] on button "Next" at bounding box center [406, 355] width 61 height 20
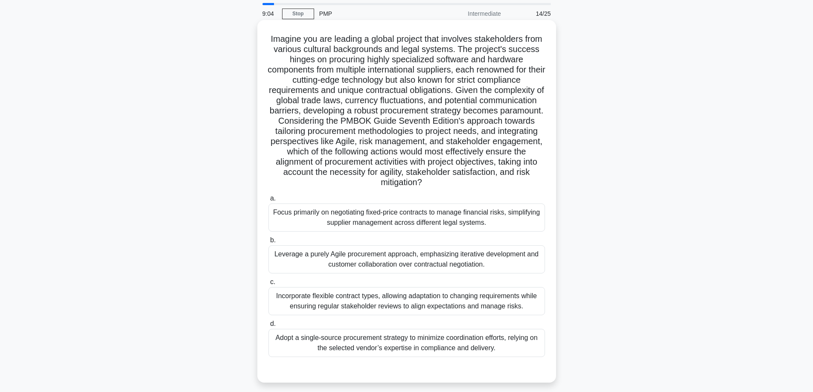
scroll to position [43, 0]
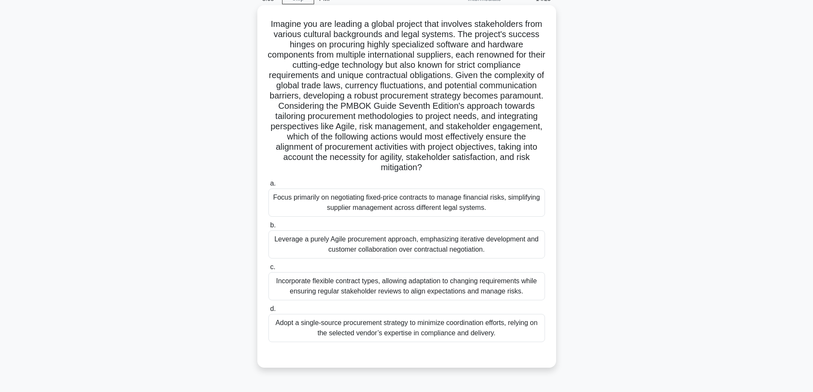
click at [509, 289] on div "Incorporate flexible contract types, allowing adaptation to changing requiremen…" at bounding box center [406, 286] width 276 height 28
click at [268, 270] on input "c. Incorporate flexible contract types, allowing adaptation to changing require…" at bounding box center [268, 267] width 0 height 6
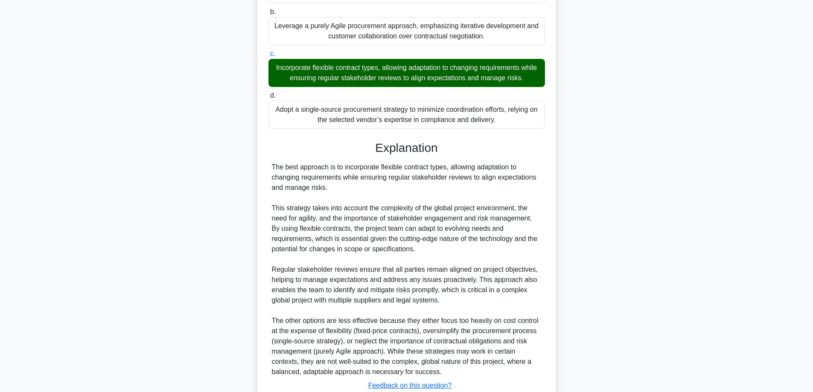
scroll to position [319, 0]
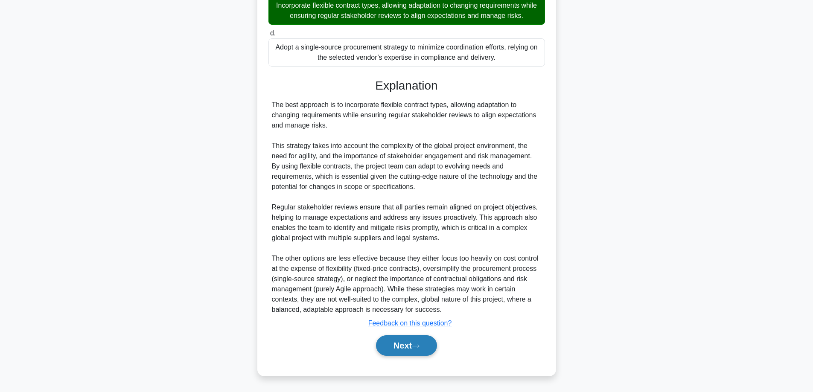
click at [404, 355] on button "Next" at bounding box center [406, 345] width 61 height 20
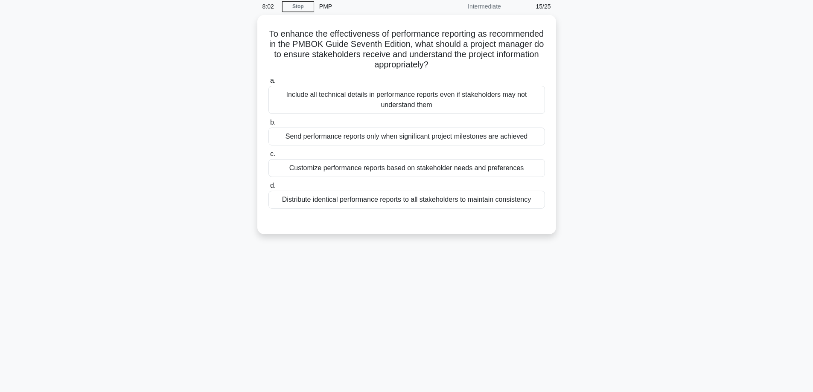
scroll to position [0, 0]
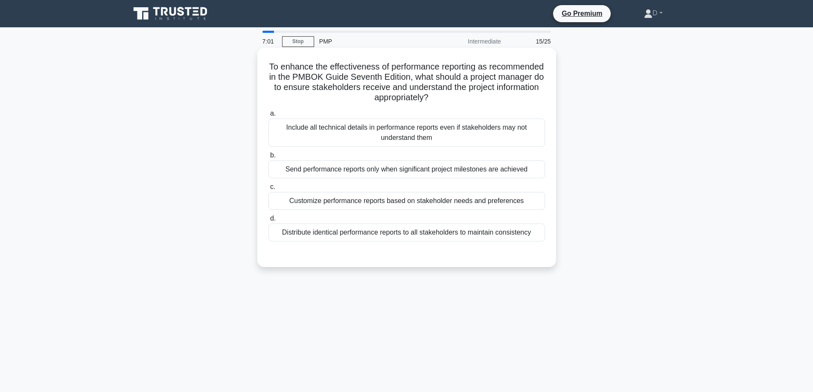
click at [411, 208] on div "Customize performance reports based on stakeholder needs and preferences" at bounding box center [406, 201] width 276 height 18
click at [268, 190] on input "c. Customize performance reports based on stakeholder needs and preferences" at bounding box center [268, 187] width 0 height 6
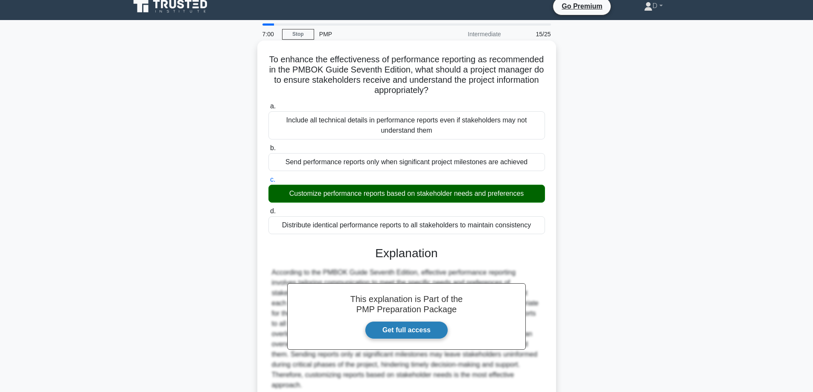
scroll to position [73, 0]
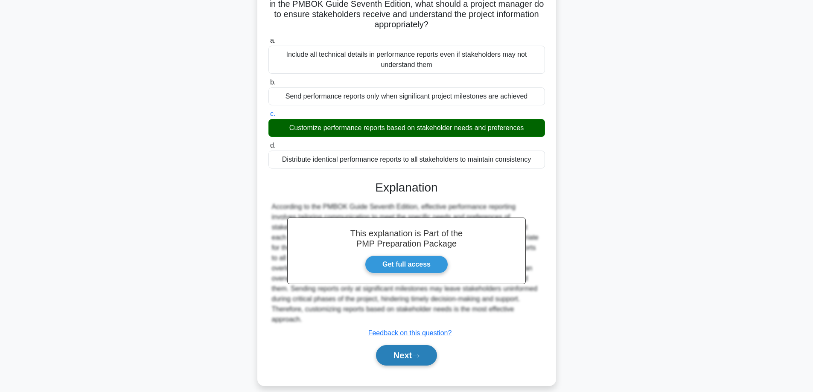
drag, startPoint x: 407, startPoint y: 350, endPoint x: 424, endPoint y: 351, distance: 16.7
click at [407, 350] on button "Next" at bounding box center [406, 355] width 61 height 20
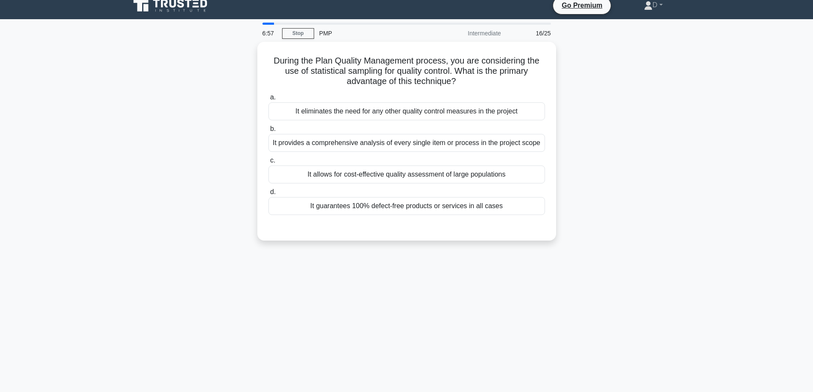
scroll to position [0, 0]
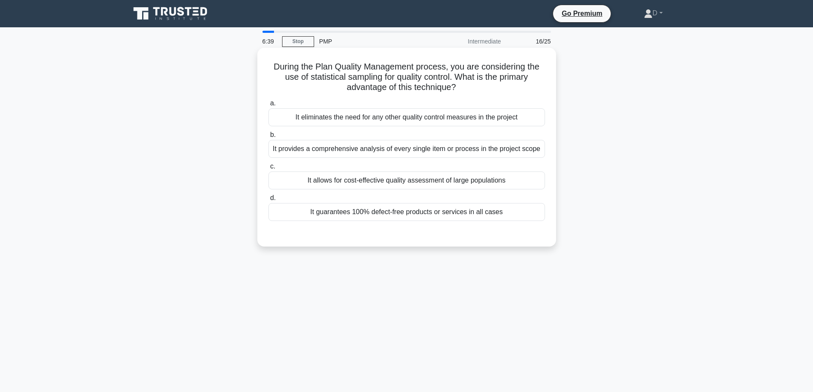
click at [291, 184] on div "It allows for cost-effective quality assessment of large populations" at bounding box center [406, 180] width 276 height 18
click at [268, 169] on input "c. It allows for cost-effective quality assessment of large populations" at bounding box center [268, 167] width 0 height 6
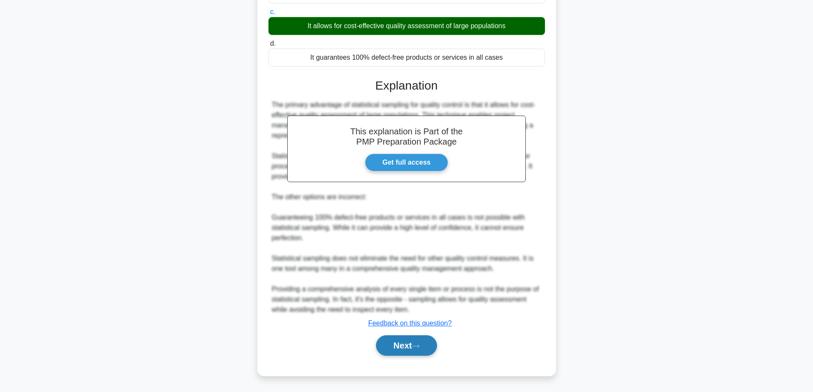
click at [408, 351] on button "Next" at bounding box center [406, 345] width 61 height 20
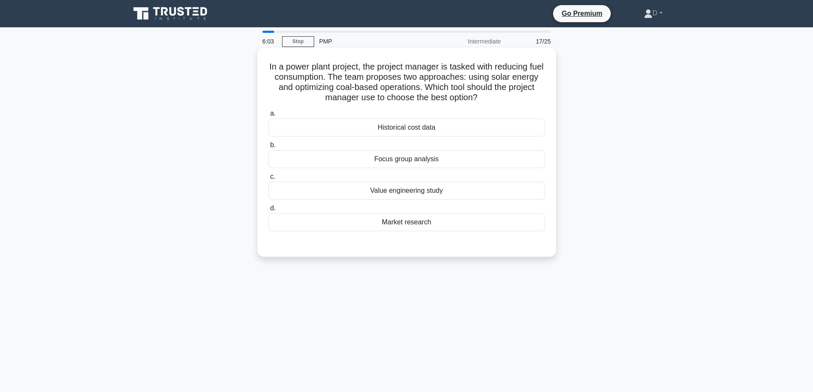
click at [420, 194] on div "Value engineering study" at bounding box center [406, 191] width 276 height 18
click at [268, 180] on input "c. Value engineering study" at bounding box center [268, 177] width 0 height 6
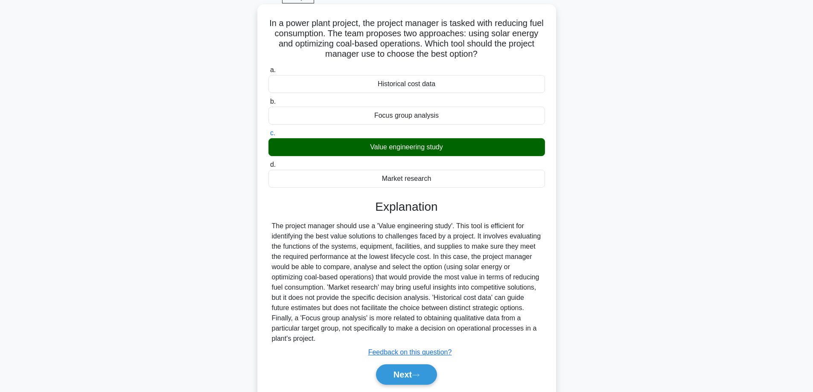
scroll to position [73, 0]
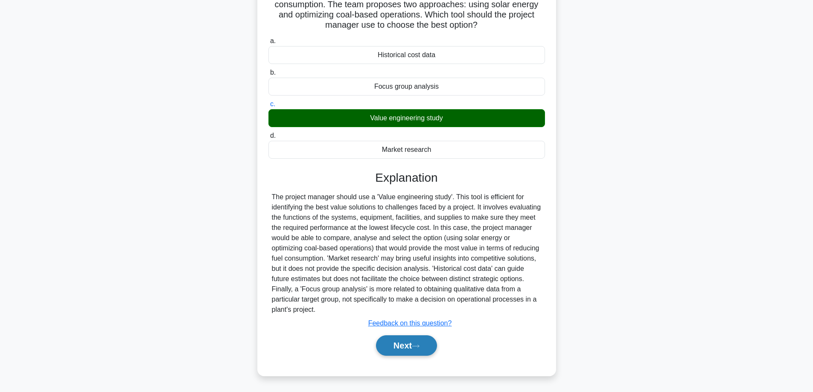
click at [396, 346] on button "Next" at bounding box center [406, 345] width 61 height 20
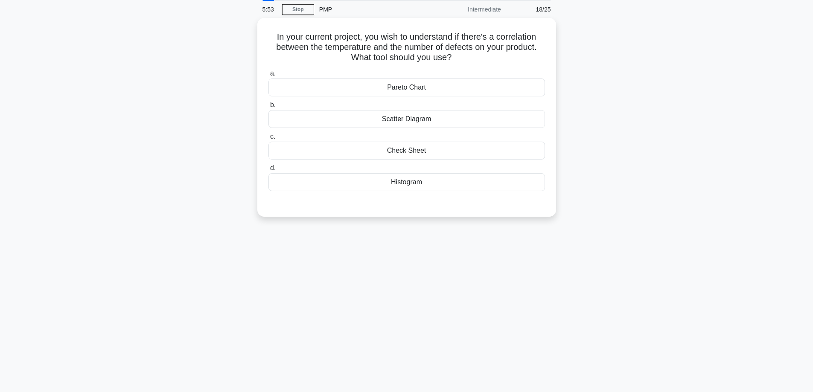
scroll to position [0, 0]
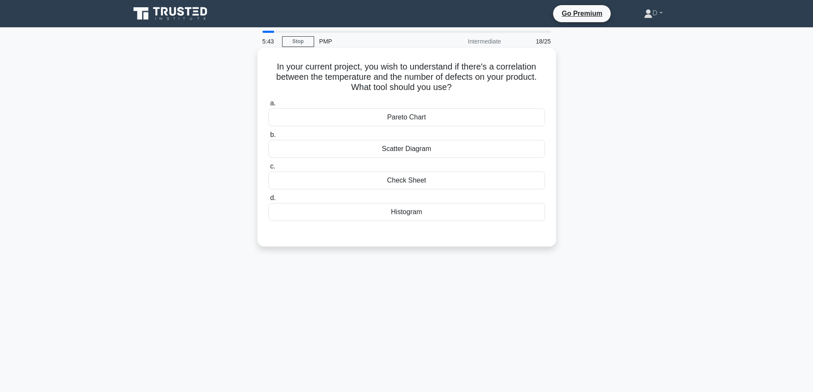
click at [357, 131] on label "b. Scatter Diagram" at bounding box center [406, 144] width 276 height 28
click at [268, 132] on input "b. Scatter Diagram" at bounding box center [268, 135] width 0 height 6
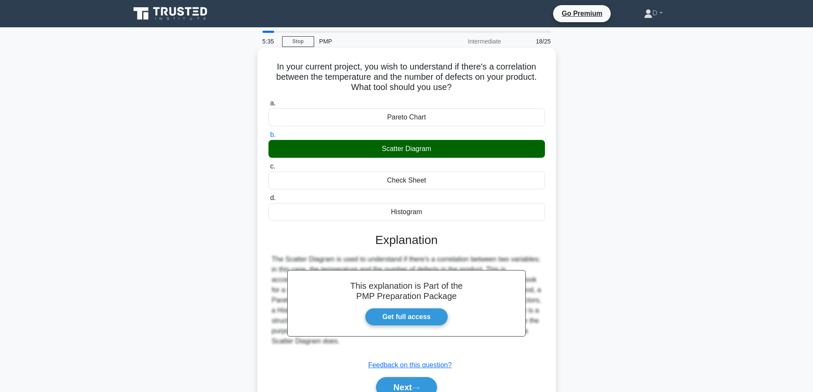
click at [436, 117] on div "Pareto Chart" at bounding box center [406, 117] width 276 height 18
click at [268, 106] on input "a. Pareto Chart" at bounding box center [268, 104] width 0 height 6
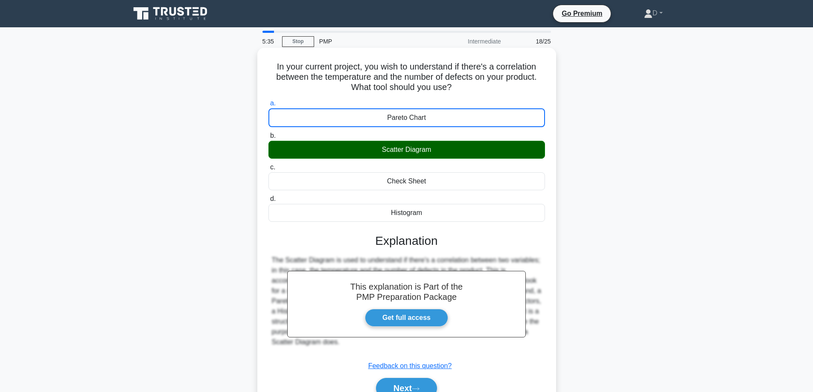
click at [435, 121] on div "Pareto Chart" at bounding box center [406, 117] width 276 height 19
click at [268, 106] on input "a. Pareto Chart" at bounding box center [268, 104] width 0 height 6
click at [417, 154] on div "Scatter Diagram" at bounding box center [406, 150] width 276 height 18
click at [268, 139] on input "b. Scatter Diagram" at bounding box center [268, 136] width 0 height 6
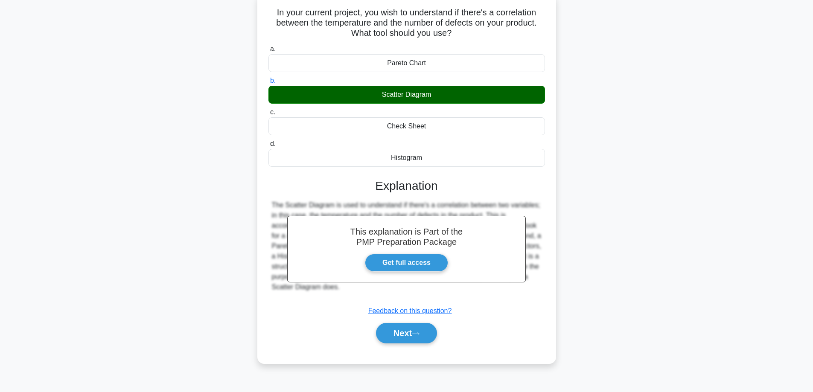
scroll to position [69, 0]
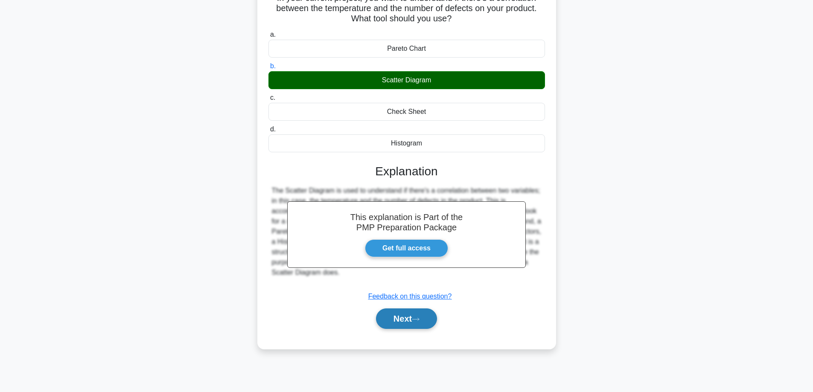
click at [401, 324] on button "Next" at bounding box center [406, 318] width 61 height 20
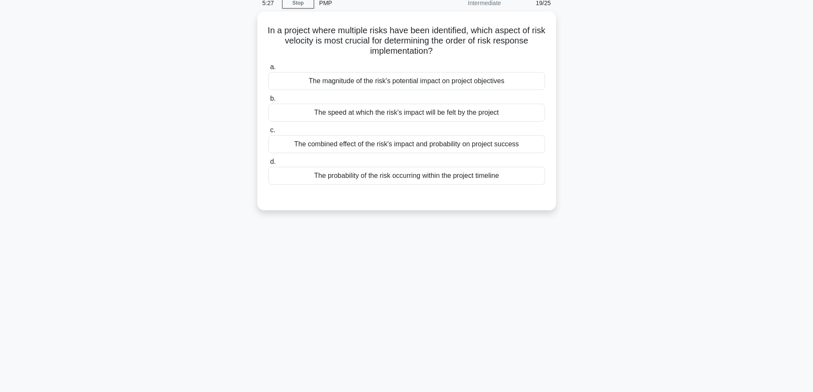
scroll to position [0, 0]
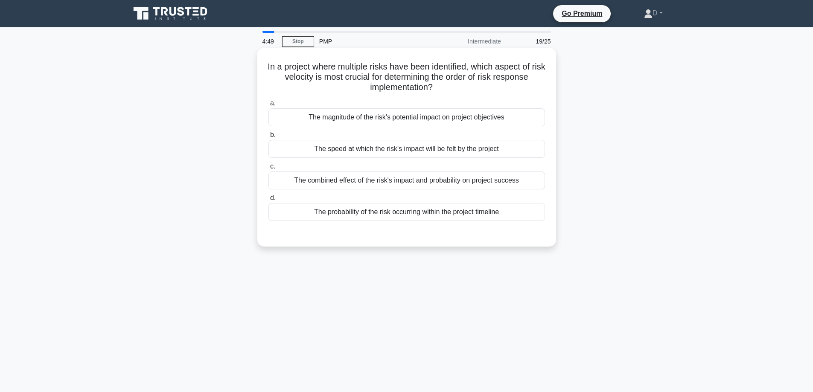
click at [366, 183] on div "The combined effect of the risk's impact and probability on project success" at bounding box center [406, 180] width 276 height 18
click at [268, 169] on input "c. The combined effect of the risk's impact and probability on project success" at bounding box center [268, 167] width 0 height 6
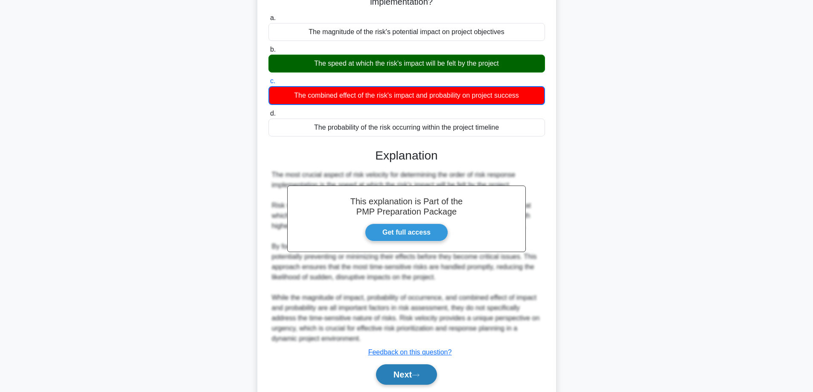
click at [411, 380] on button "Next" at bounding box center [406, 374] width 61 height 20
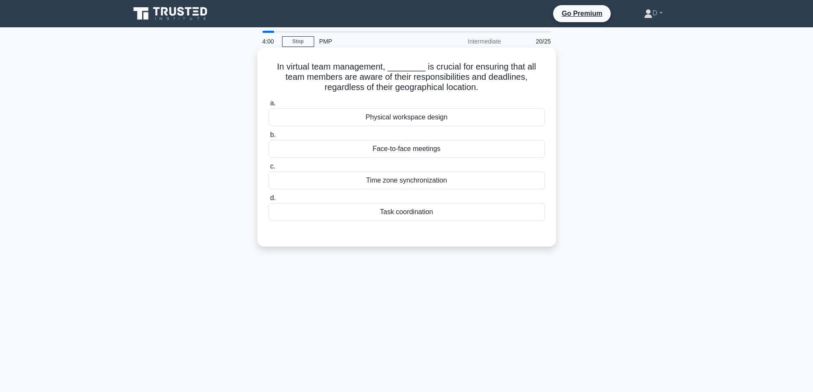
click at [406, 177] on div "Time zone synchronization" at bounding box center [406, 180] width 276 height 18
click at [268, 169] on input "c. Time zone synchronization" at bounding box center [268, 167] width 0 height 6
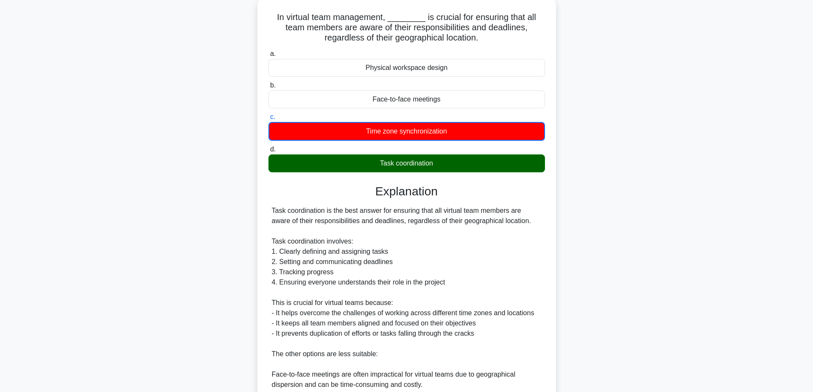
scroll to position [128, 0]
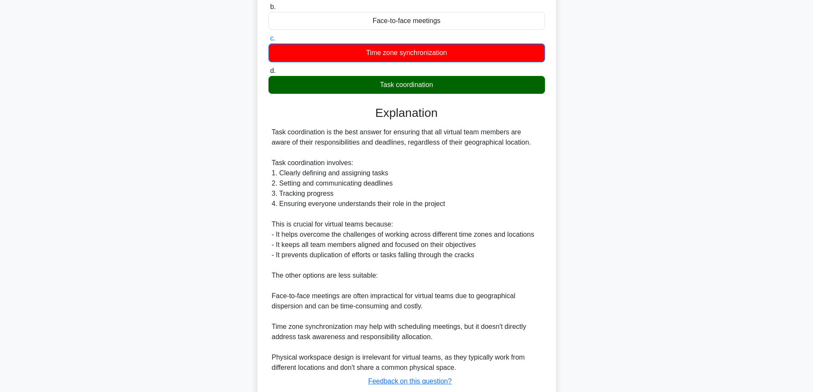
click at [522, 183] on div "Task coordination is the best answer for ensuring that all virtual team members…" at bounding box center [407, 250] width 270 height 246
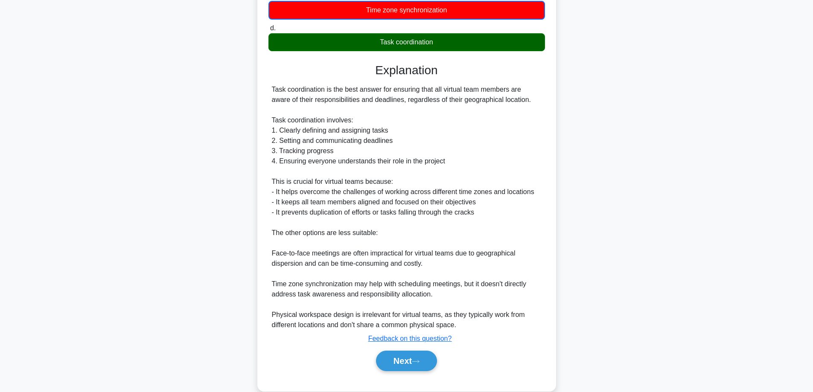
scroll to position [186, 0]
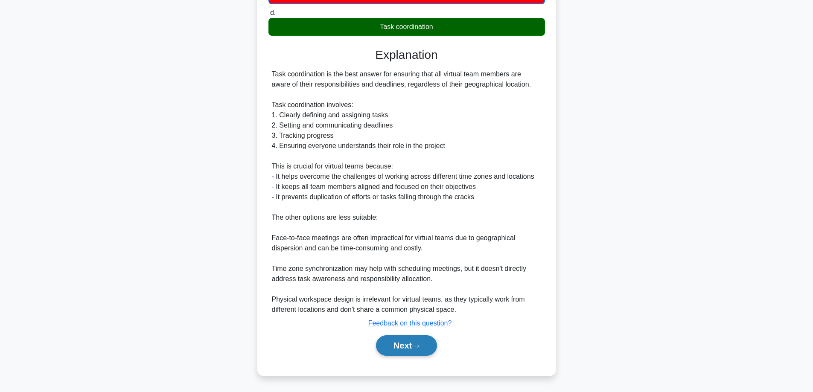
click at [392, 349] on button "Next" at bounding box center [406, 345] width 61 height 20
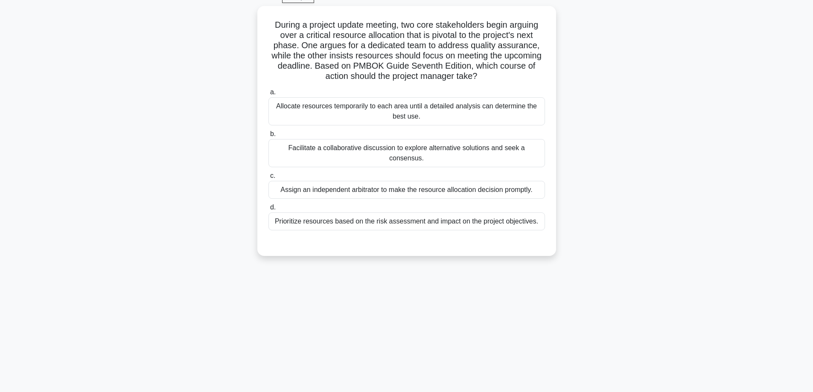
scroll to position [0, 0]
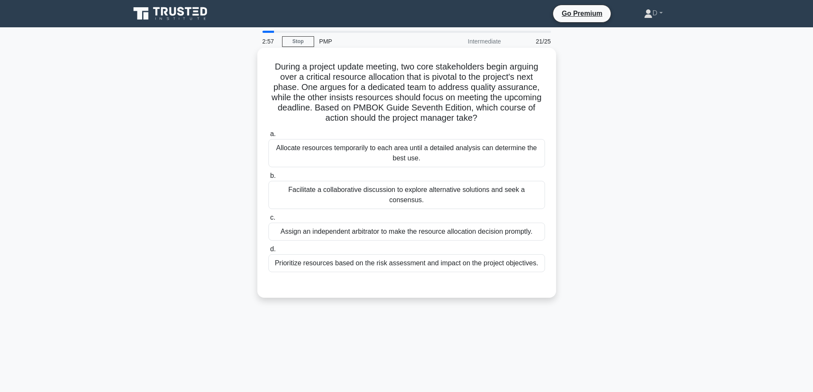
click at [523, 255] on div "Prioritize resources based on the risk assessment and impact on the project obj…" at bounding box center [406, 263] width 276 height 18
click at [268, 252] on input "d. Prioritize resources based on the risk assessment and impact on the project …" at bounding box center [268, 250] width 0 height 6
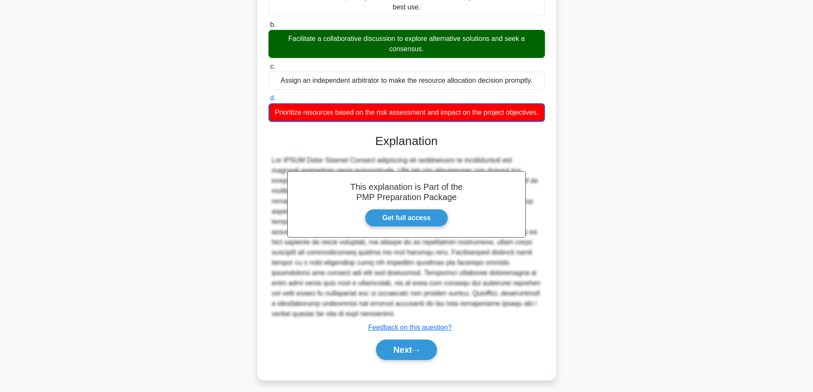
scroll to position [156, 0]
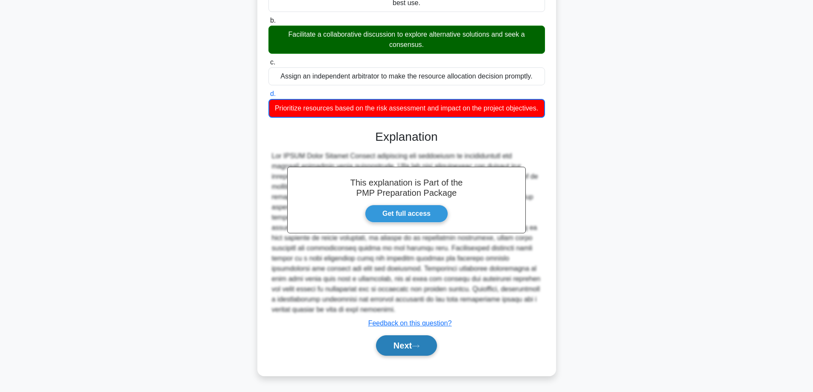
click at [410, 351] on button "Next" at bounding box center [406, 345] width 61 height 20
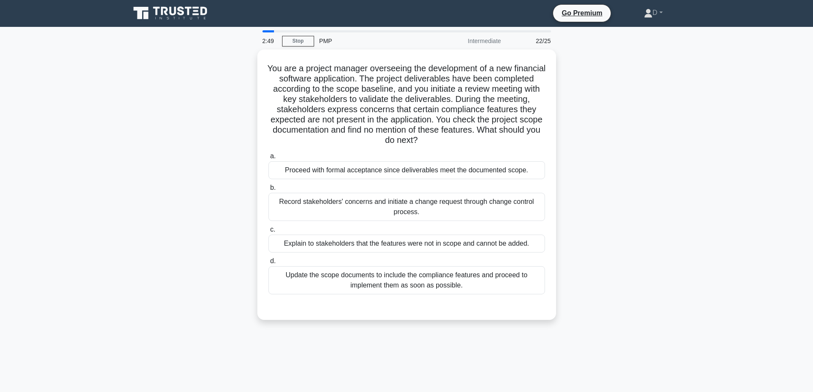
scroll to position [0, 0]
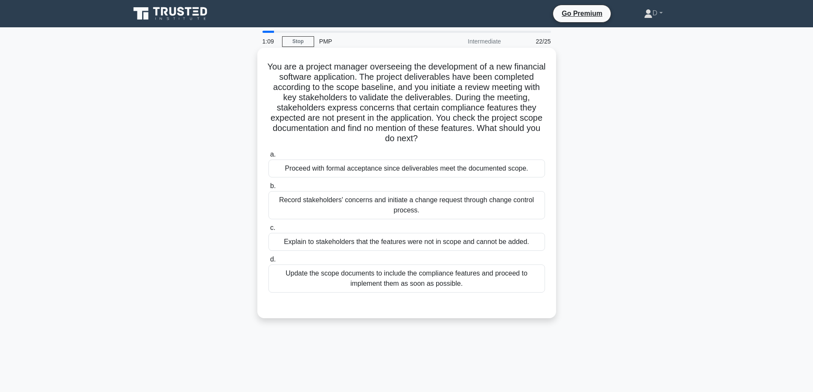
click at [462, 212] on div "Record stakeholders' concerns and initiate a change request through change cont…" at bounding box center [406, 205] width 276 height 28
click at [268, 189] on input "b. Record stakeholders' concerns and initiate a change request through change c…" at bounding box center [268, 186] width 0 height 6
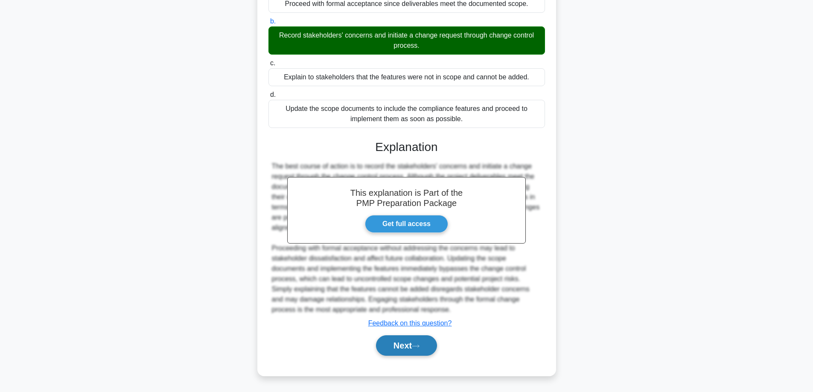
drag, startPoint x: 396, startPoint y: 346, endPoint x: 403, endPoint y: 343, distance: 7.4
click at [396, 346] on button "Next" at bounding box center [406, 345] width 61 height 20
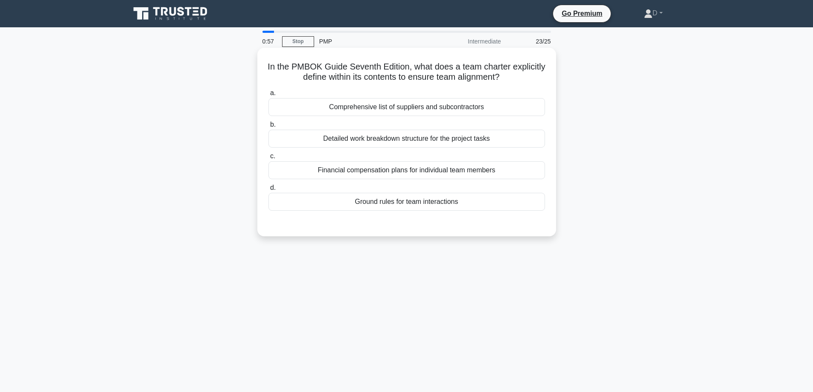
click at [451, 206] on div "Ground rules for team interactions" at bounding box center [406, 202] width 276 height 18
click at [268, 191] on input "d. Ground rules for team interactions" at bounding box center [268, 188] width 0 height 6
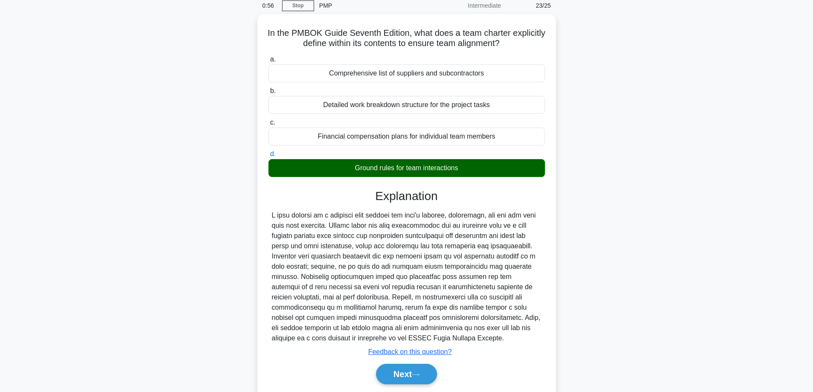
scroll to position [69, 0]
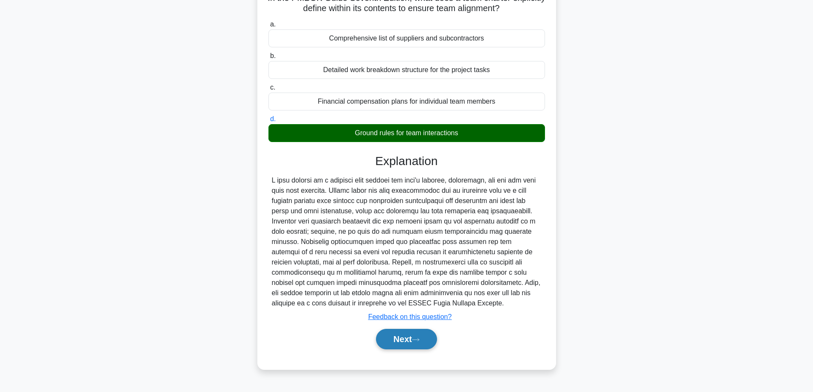
click at [423, 347] on button "Next" at bounding box center [406, 339] width 61 height 20
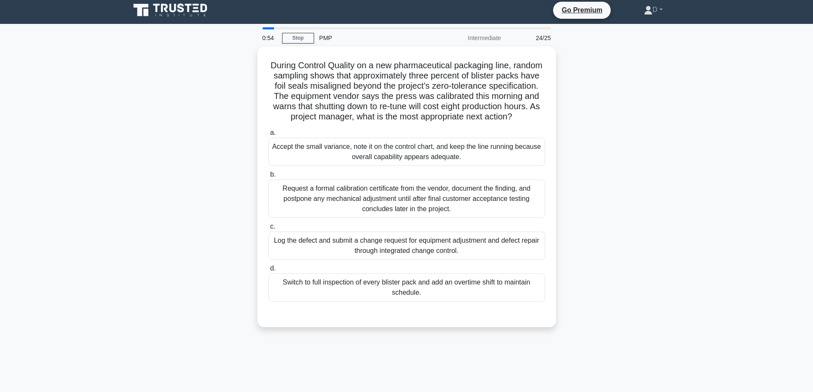
scroll to position [0, 0]
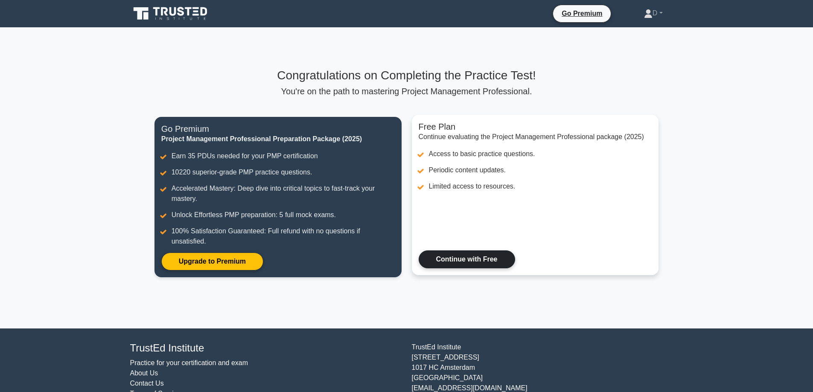
click at [482, 264] on link "Continue with Free" at bounding box center [466, 259] width 96 height 18
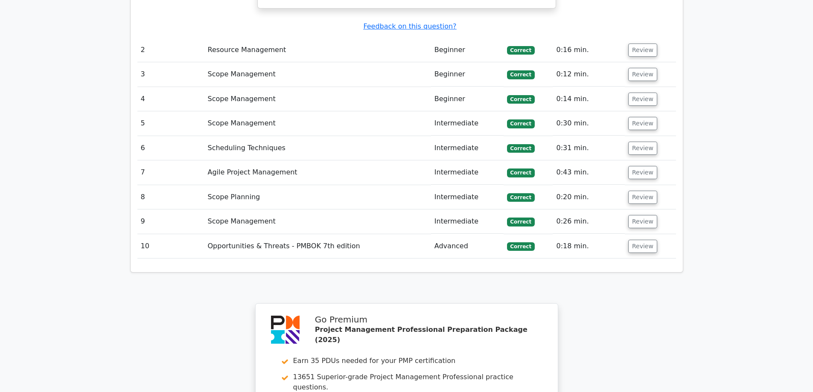
scroll to position [1343, 0]
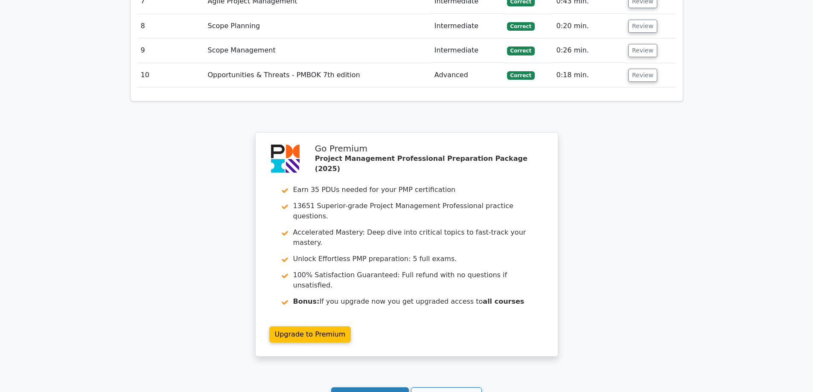
click at [378, 387] on link "Continue practicing" at bounding box center [370, 395] width 78 height 16
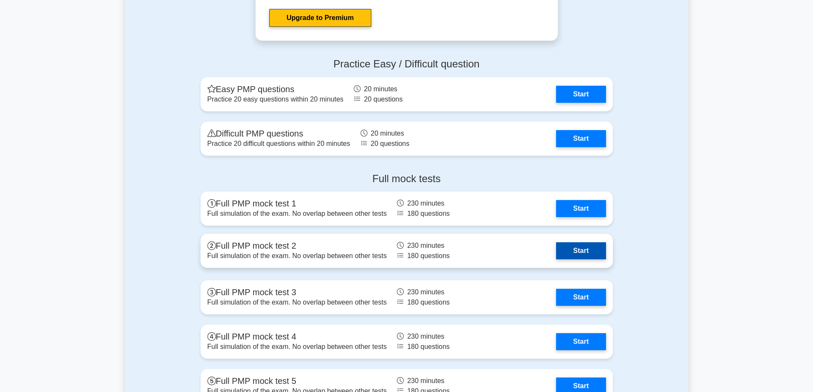
scroll to position [2559, 0]
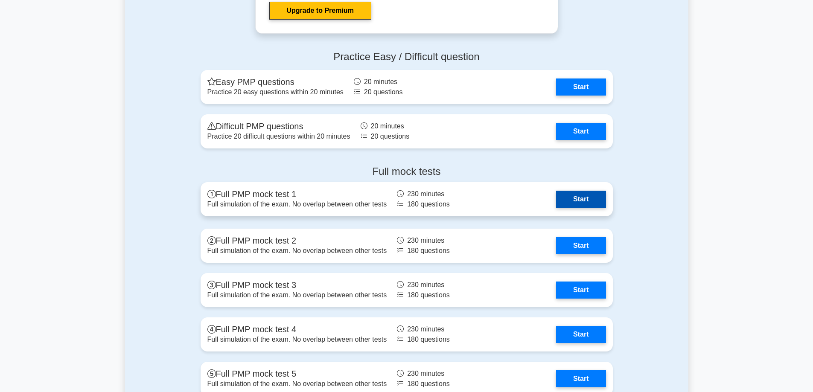
click at [570, 207] on link "Start" at bounding box center [580, 199] width 49 height 17
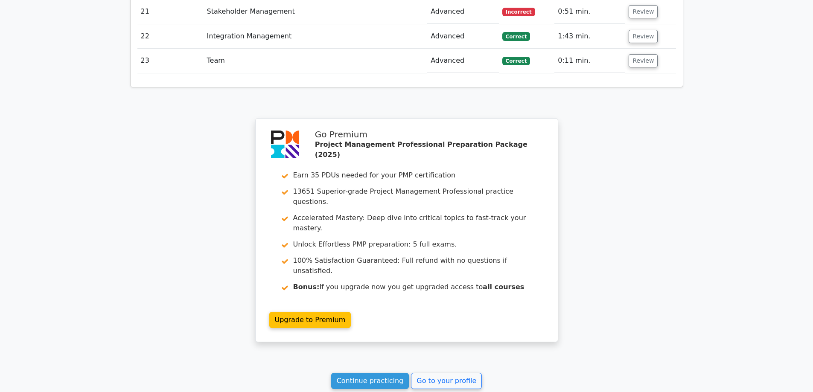
scroll to position [1836, 0]
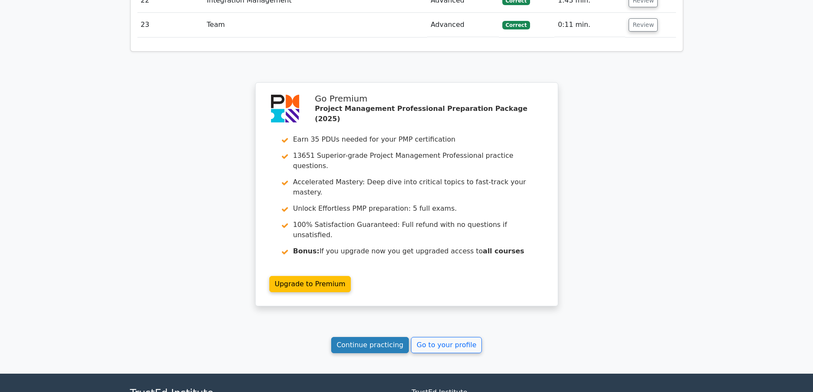
click at [380, 337] on link "Continue practicing" at bounding box center [370, 345] width 78 height 16
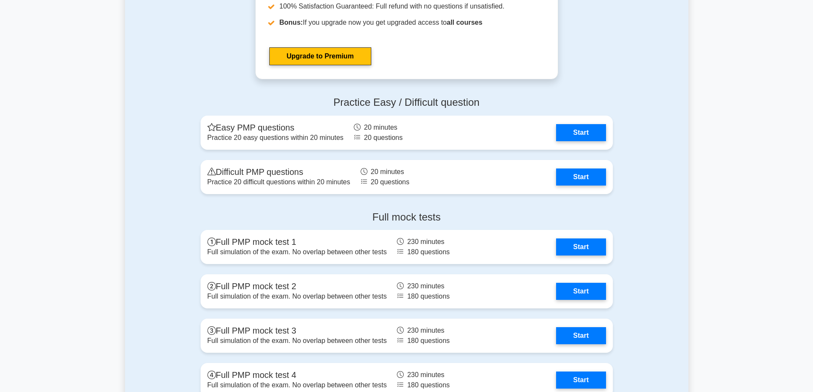
scroll to position [2900, 0]
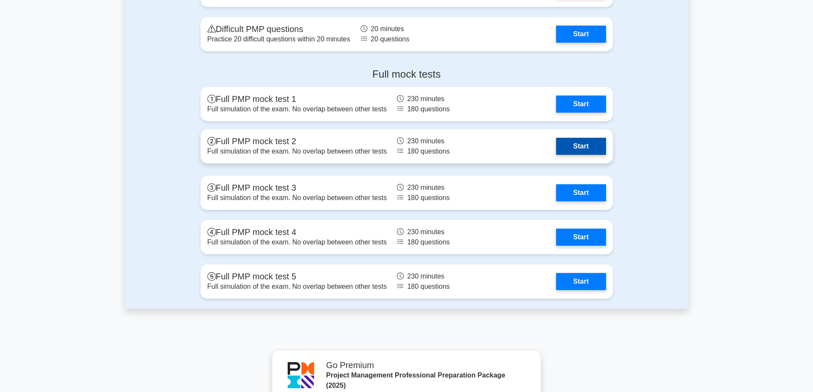
click at [567, 148] on link "Start" at bounding box center [580, 146] width 49 height 17
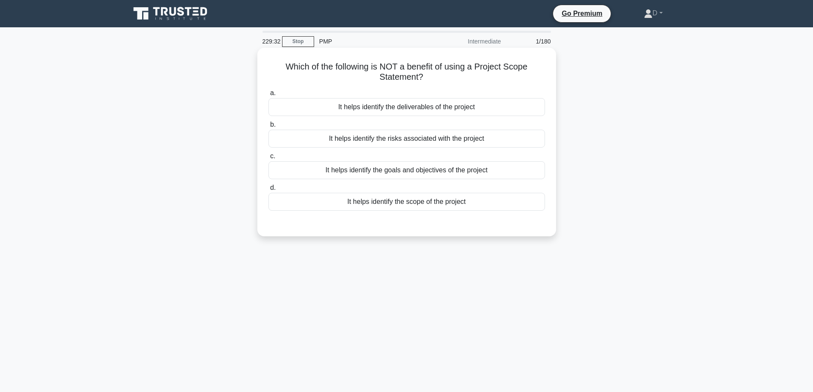
click at [463, 107] on div "It helps identify the deliverables of the project" at bounding box center [406, 107] width 276 height 18
click at [268, 96] on input "a. It helps identify the deliverables of the project" at bounding box center [268, 93] width 0 height 6
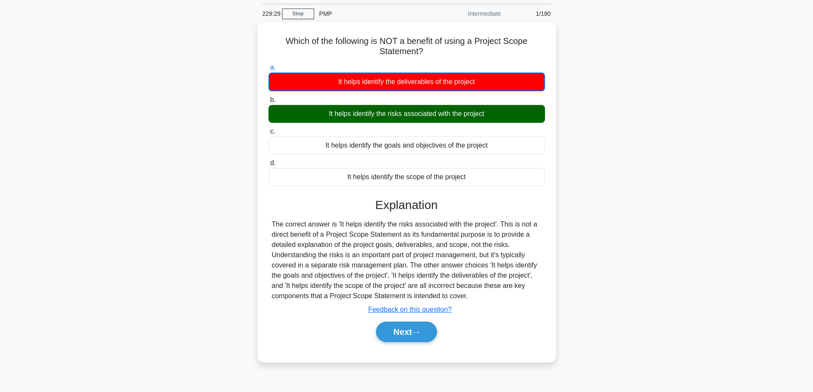
scroll to position [69, 0]
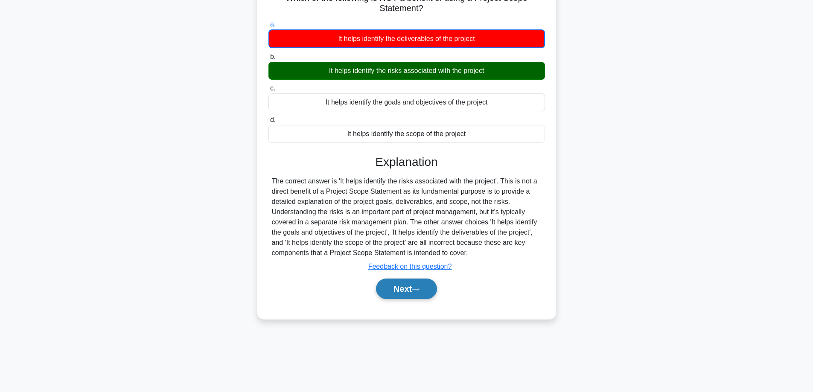
click at [404, 288] on button "Next" at bounding box center [406, 289] width 61 height 20
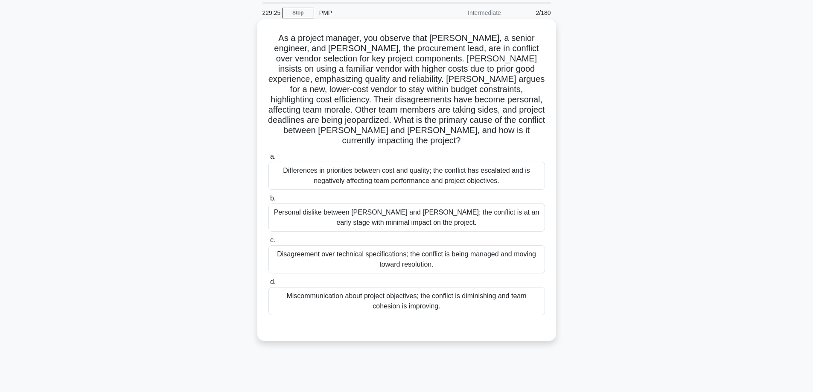
scroll to position [0, 0]
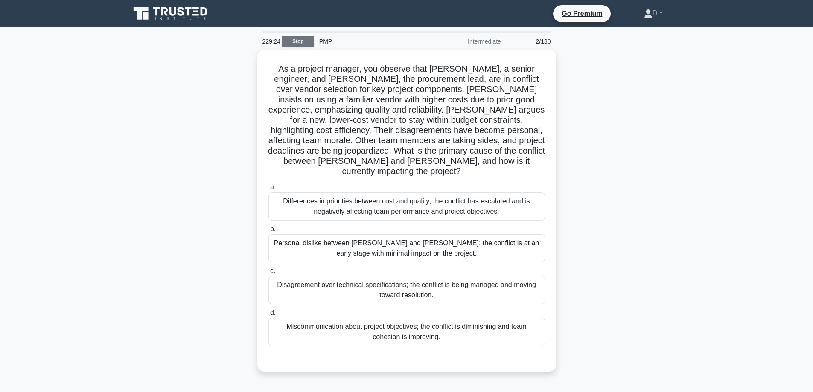
click at [290, 41] on link "Stop" at bounding box center [298, 41] width 32 height 11
